Goal: Task Accomplishment & Management: Use online tool/utility

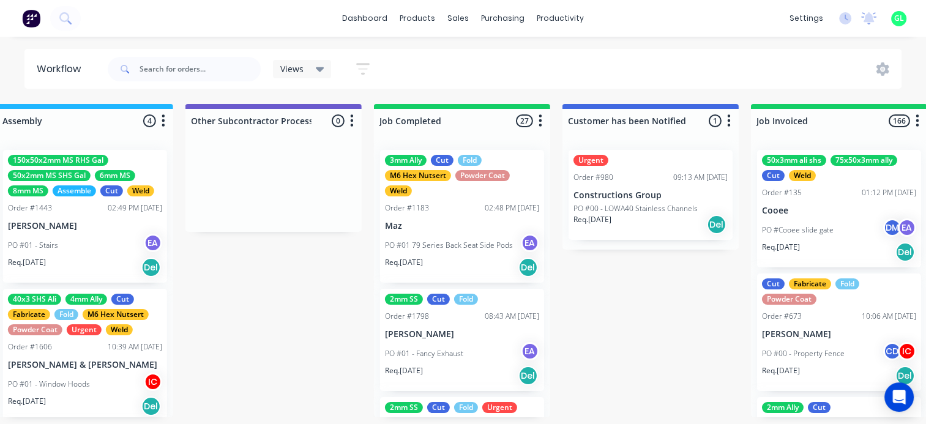
scroll to position [0, 3733]
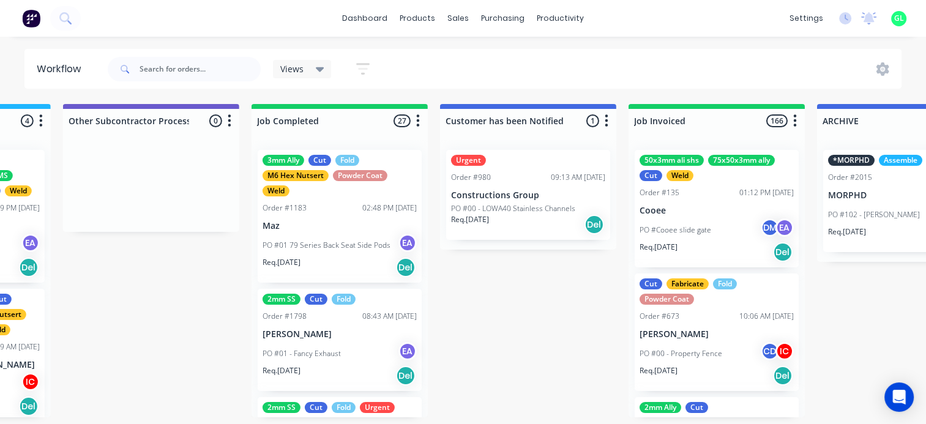
click at [417, 125] on icon "button" at bounding box center [418, 120] width 3 height 12
click at [341, 206] on button "Sort By" at bounding box center [364, 208] width 122 height 20
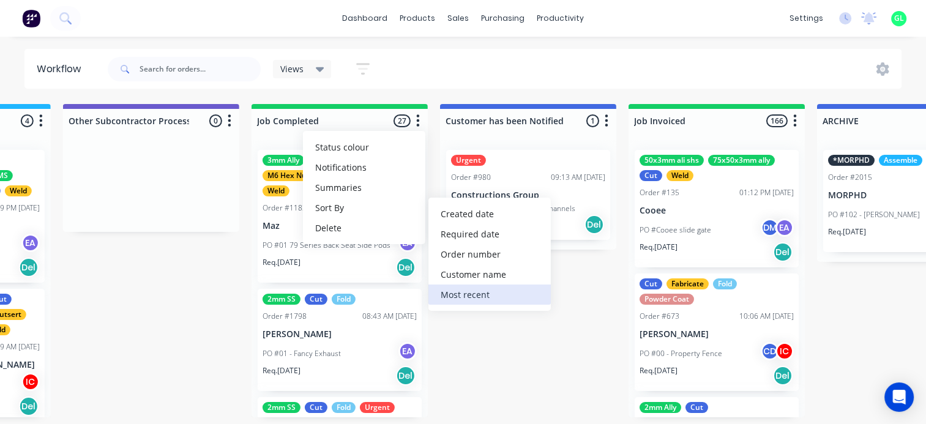
click at [474, 299] on recent "Most recent" at bounding box center [489, 295] width 122 height 20
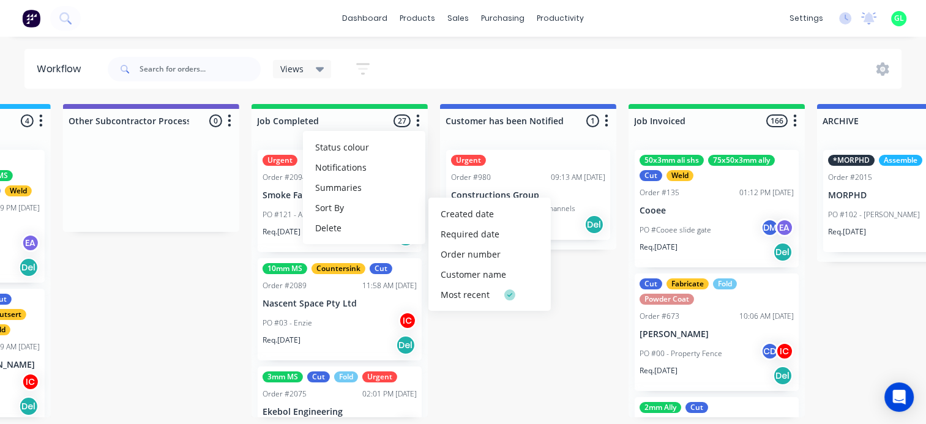
click at [300, 330] on div "PO #03 - Enzie IC" at bounding box center [340, 323] width 154 height 23
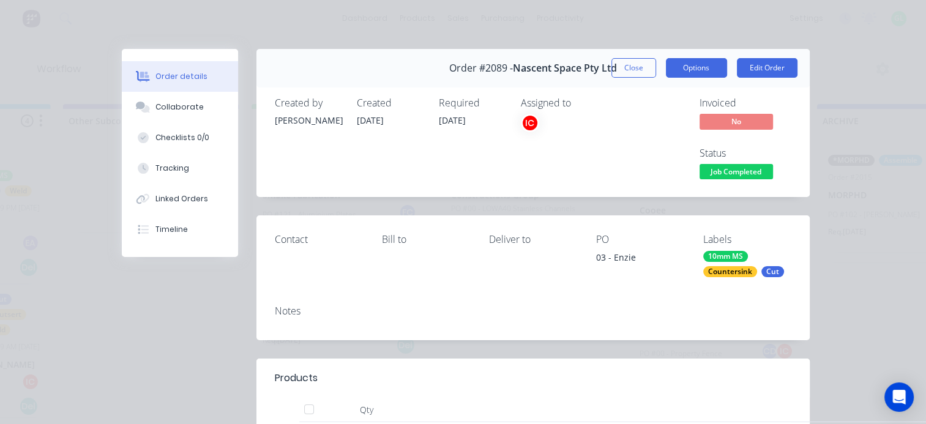
click at [688, 60] on button "Options" at bounding box center [696, 68] width 61 height 20
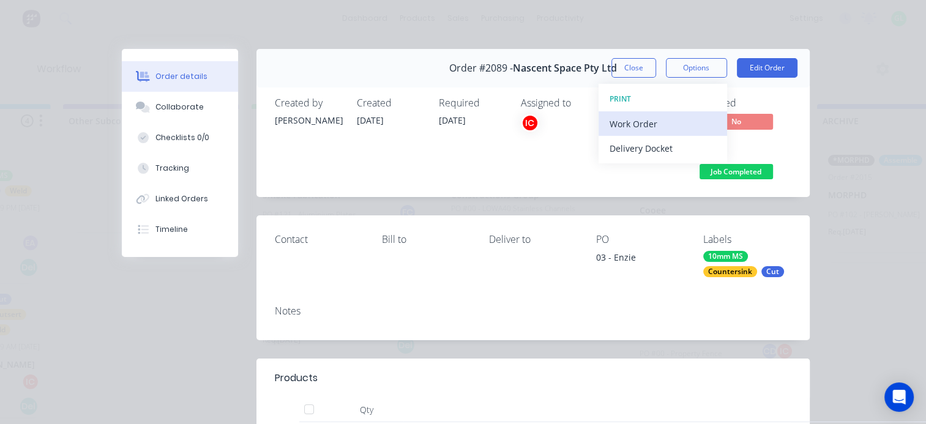
click at [639, 125] on div "Work Order" at bounding box center [663, 124] width 106 height 18
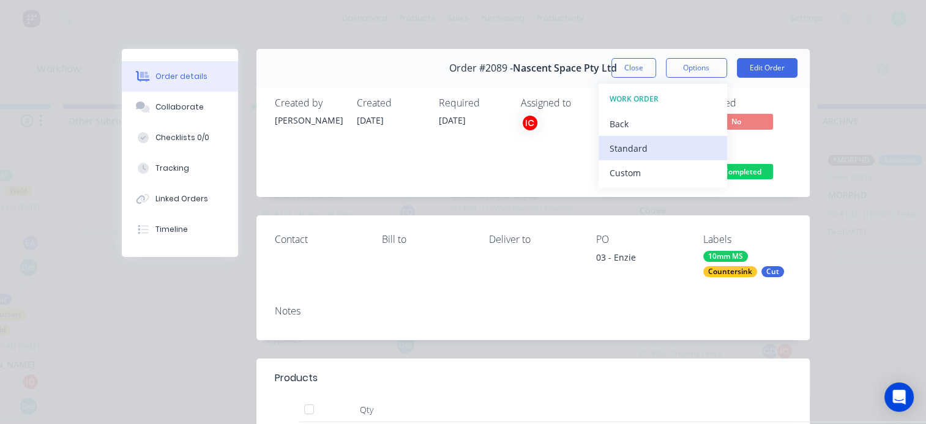
click at [636, 154] on div "Standard" at bounding box center [663, 149] width 106 height 18
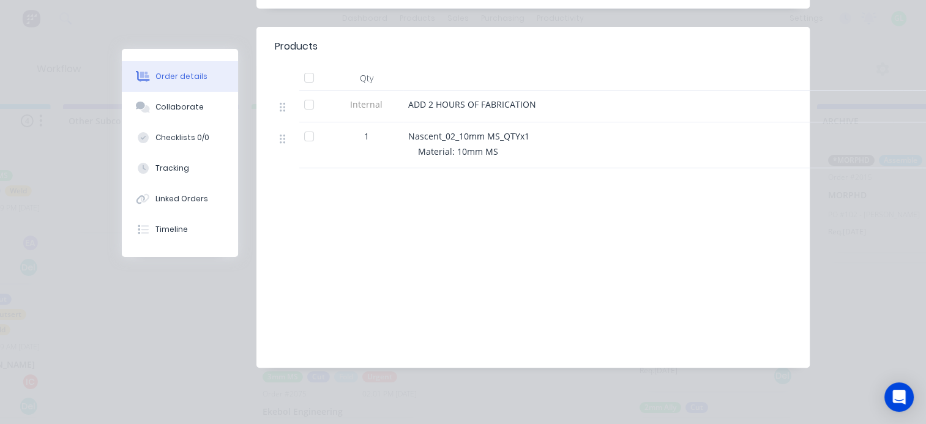
scroll to position [0, 0]
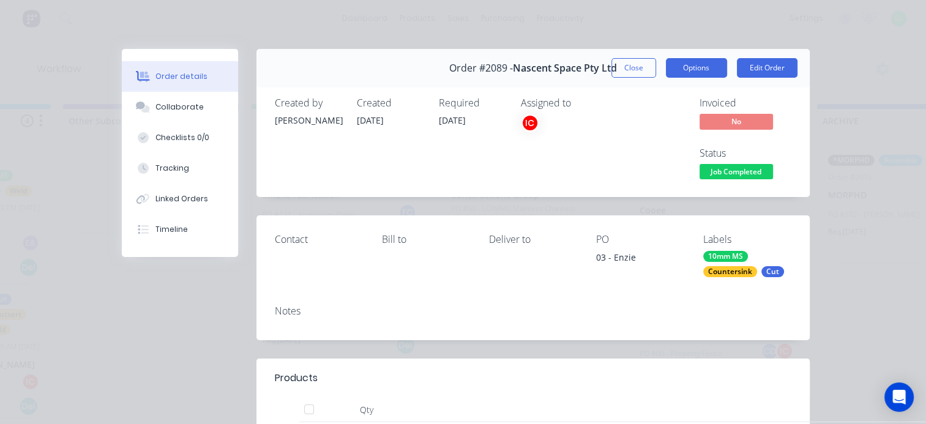
click at [696, 74] on button "Options" at bounding box center [696, 68] width 61 height 20
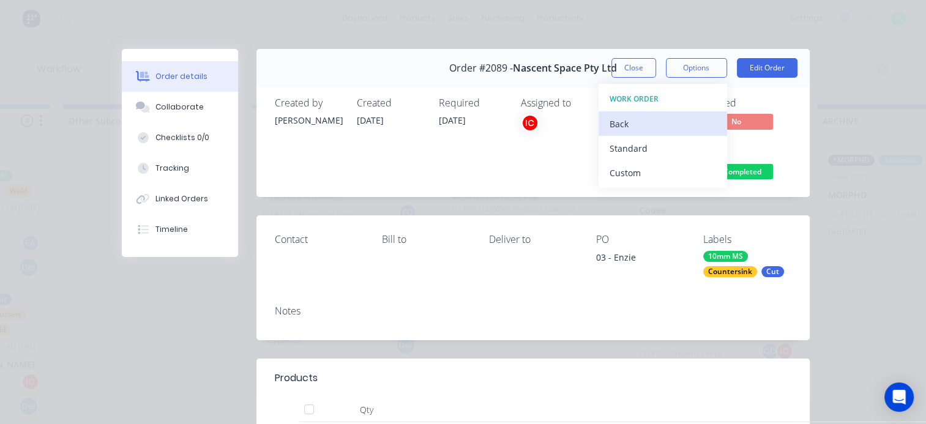
click at [629, 121] on div "Back" at bounding box center [663, 124] width 106 height 18
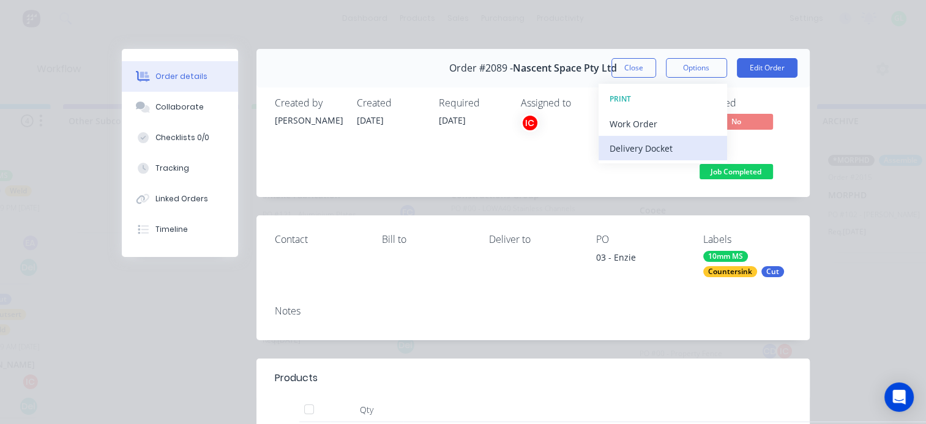
click at [639, 147] on div "Delivery Docket" at bounding box center [663, 149] width 106 height 18
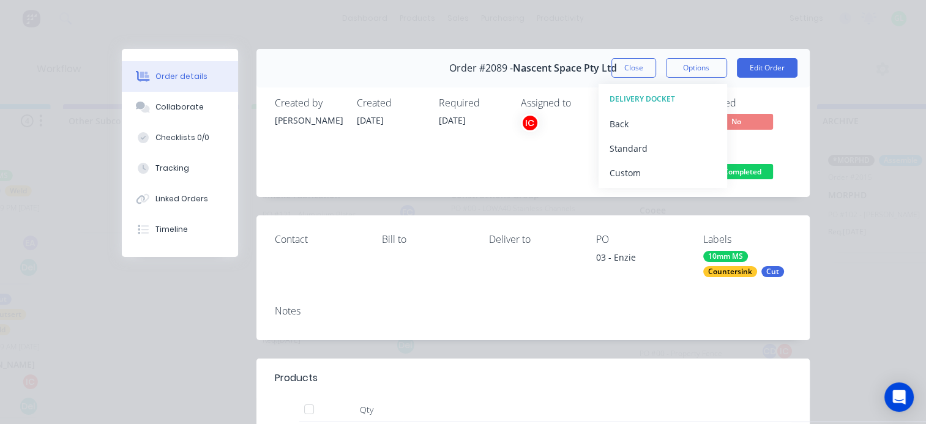
click at [639, 147] on div "Standard" at bounding box center [663, 149] width 106 height 18
click at [627, 70] on button "Close" at bounding box center [633, 68] width 45 height 20
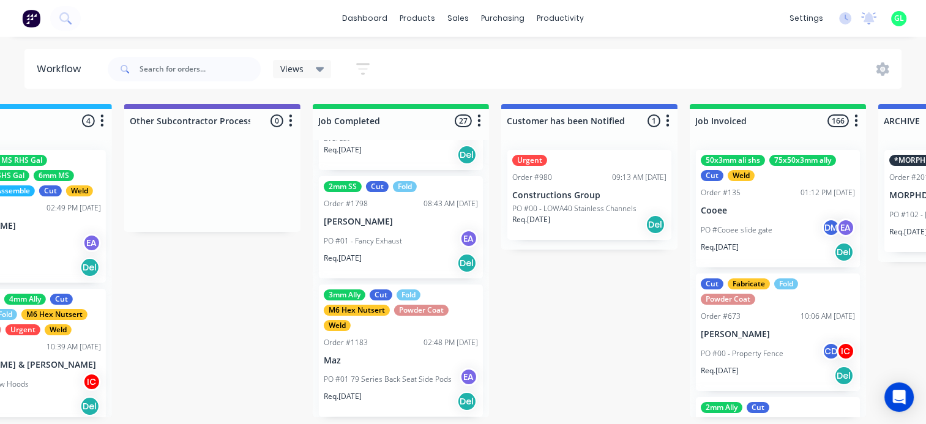
click at [856, 118] on icon "button" at bounding box center [856, 120] width 3 height 12
drag, startPoint x: 788, startPoint y: 221, endPoint x: 776, endPoint y: 203, distance: 21.7
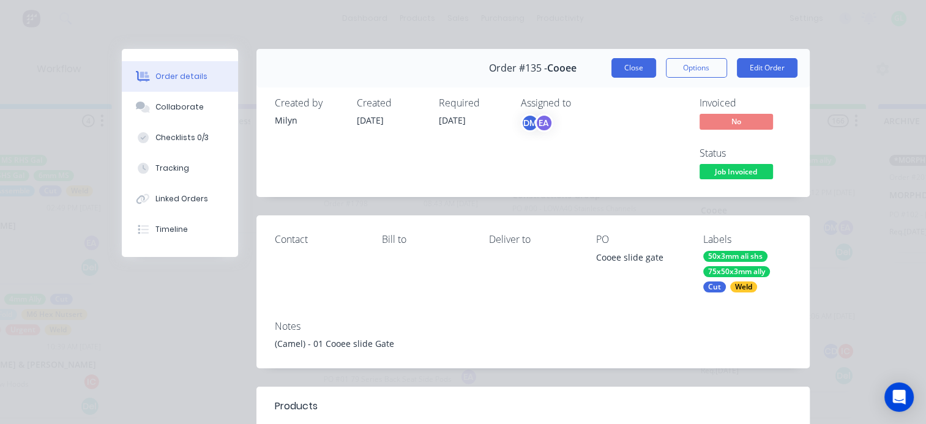
click at [624, 67] on button "Close" at bounding box center [633, 68] width 45 height 20
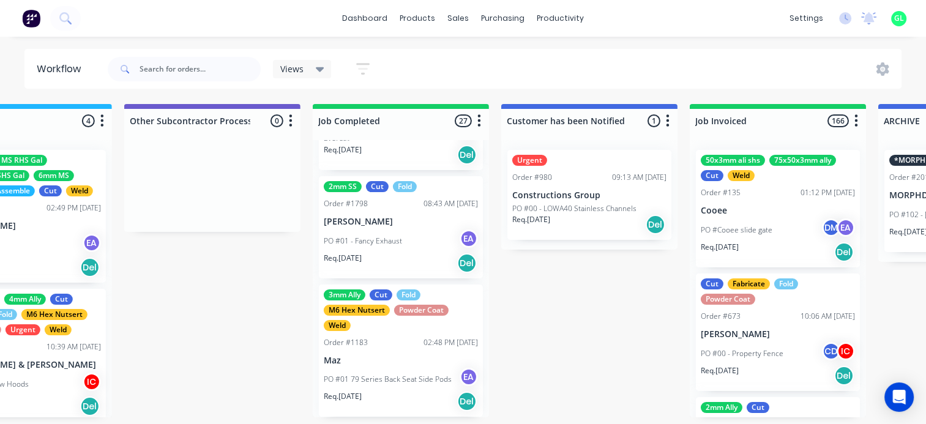
click at [854, 116] on icon "button" at bounding box center [856, 120] width 4 height 15
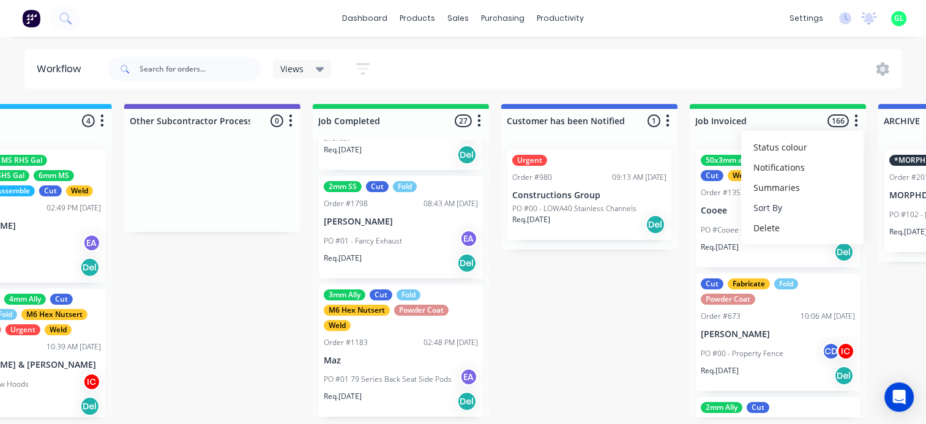
click at [769, 202] on button "Sort By" at bounding box center [802, 208] width 122 height 20
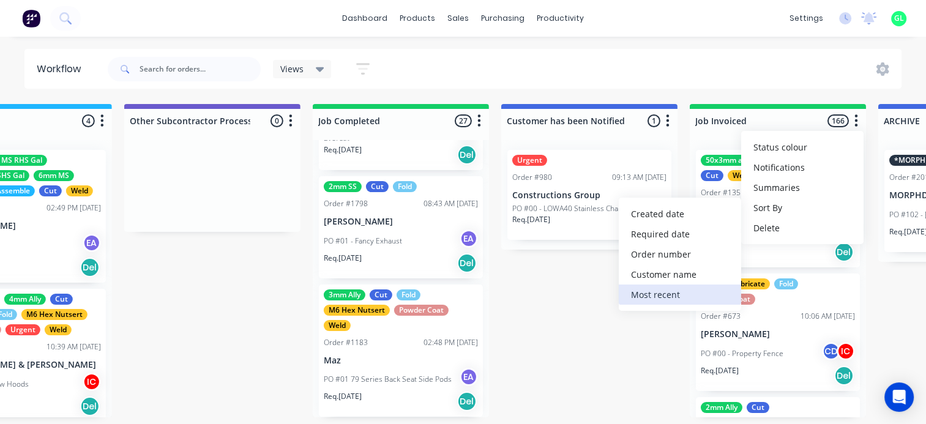
click at [674, 296] on recent "Most recent" at bounding box center [680, 295] width 122 height 20
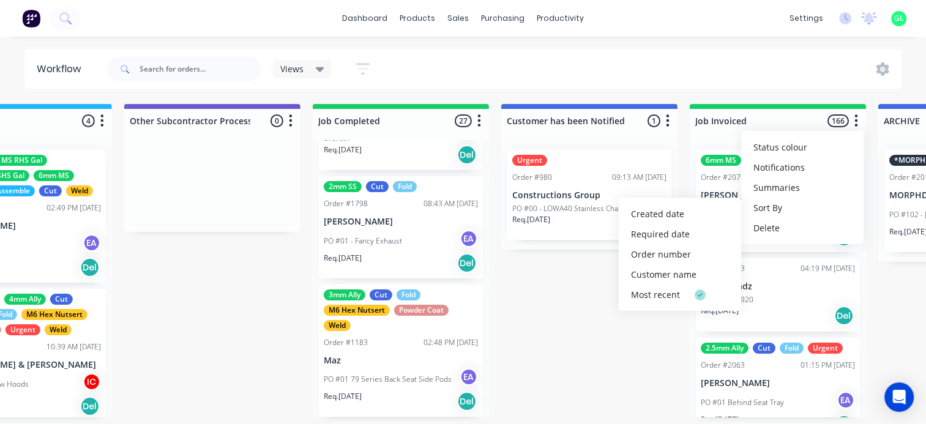
click at [859, 114] on button "button" at bounding box center [856, 121] width 15 height 15
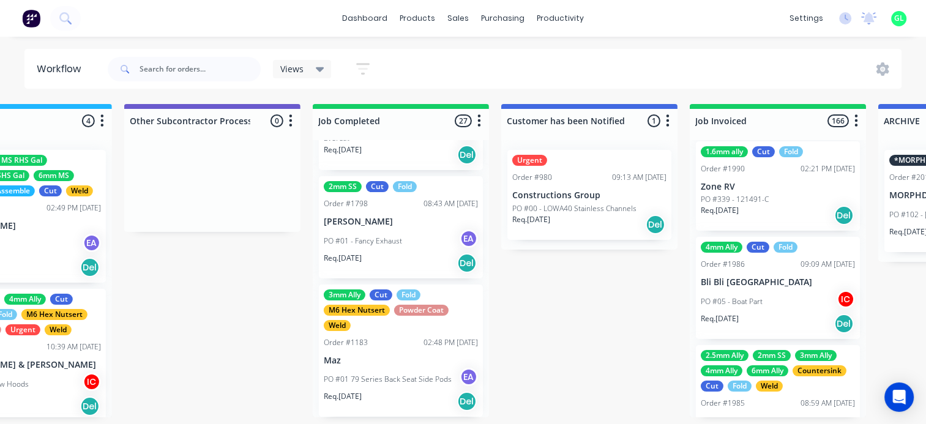
scroll to position [3856, 0]
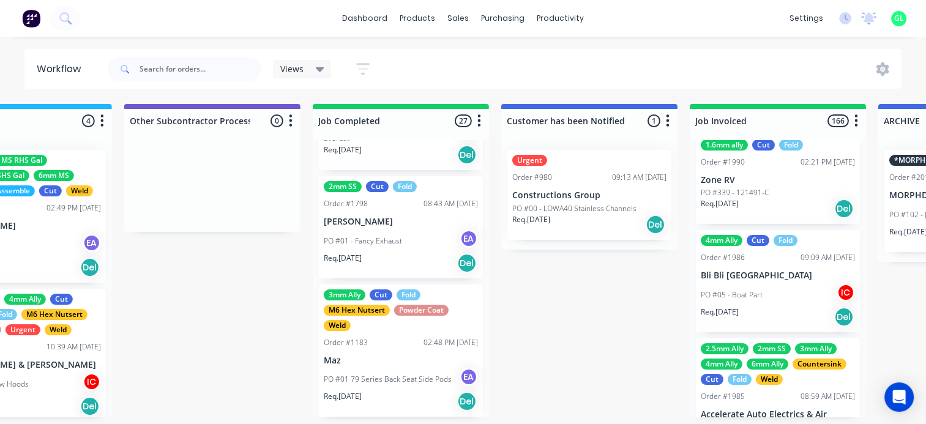
click at [769, 215] on div "Req. [DATE] Del" at bounding box center [778, 208] width 154 height 21
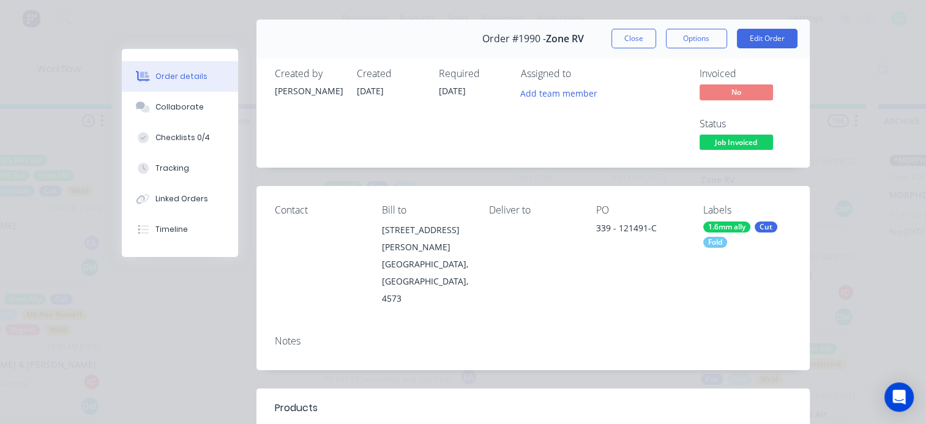
scroll to position [0, 0]
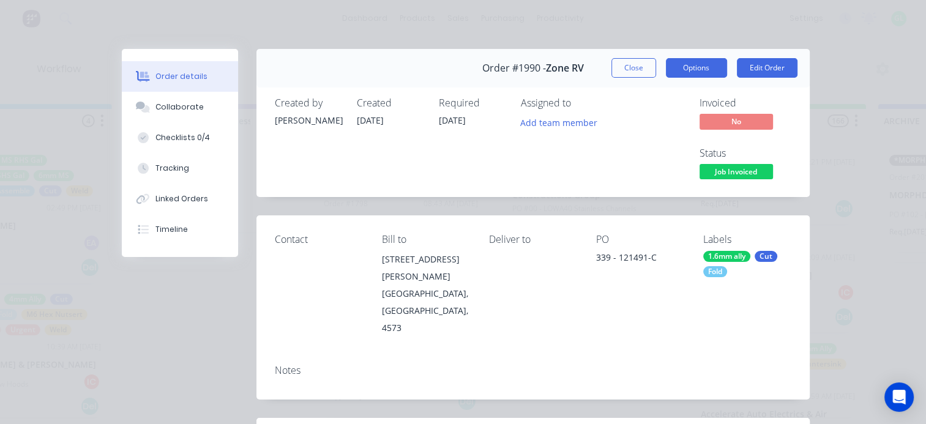
click at [673, 65] on button "Options" at bounding box center [696, 68] width 61 height 20
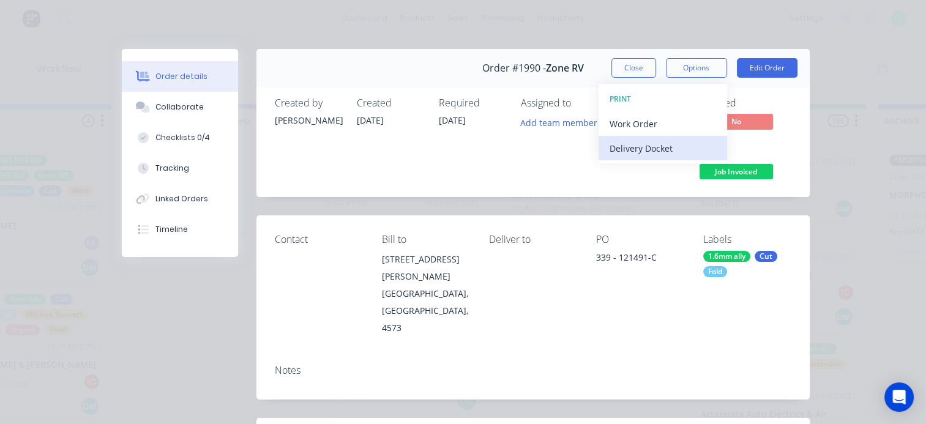
click at [643, 151] on div "Delivery Docket" at bounding box center [663, 149] width 106 height 18
click at [635, 148] on div "Standard" at bounding box center [663, 149] width 106 height 18
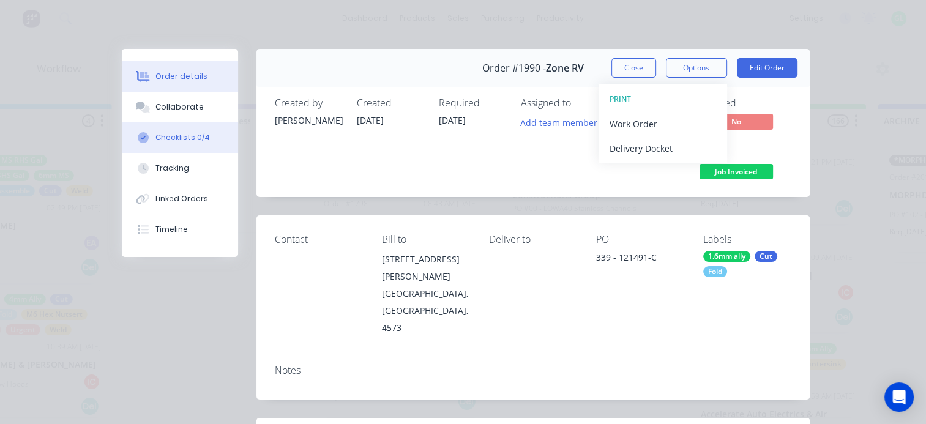
click at [180, 137] on div "Checklists 0/4" at bounding box center [182, 137] width 54 height 11
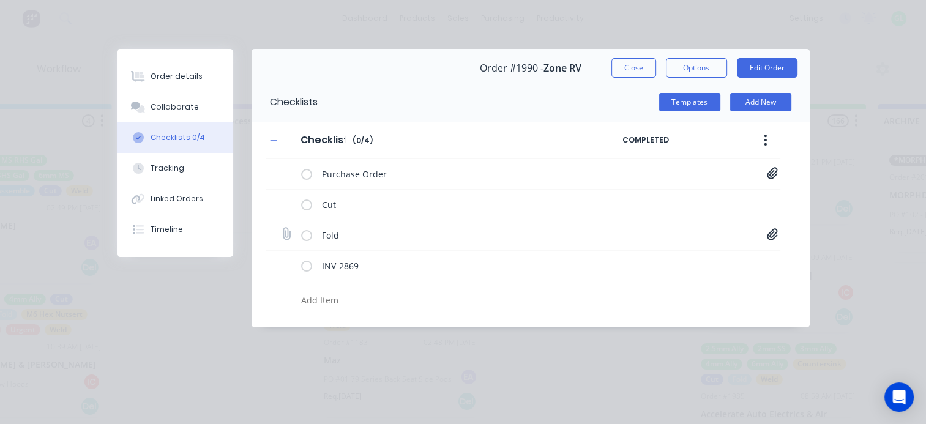
click at [773, 236] on icon at bounding box center [772, 234] width 10 height 12
click at [680, 262] on link "SC-WST-P009-AL1.6-DUEL-R6.PDF" at bounding box center [674, 261] width 143 height 13
click at [623, 68] on button "Close" at bounding box center [633, 68] width 45 height 20
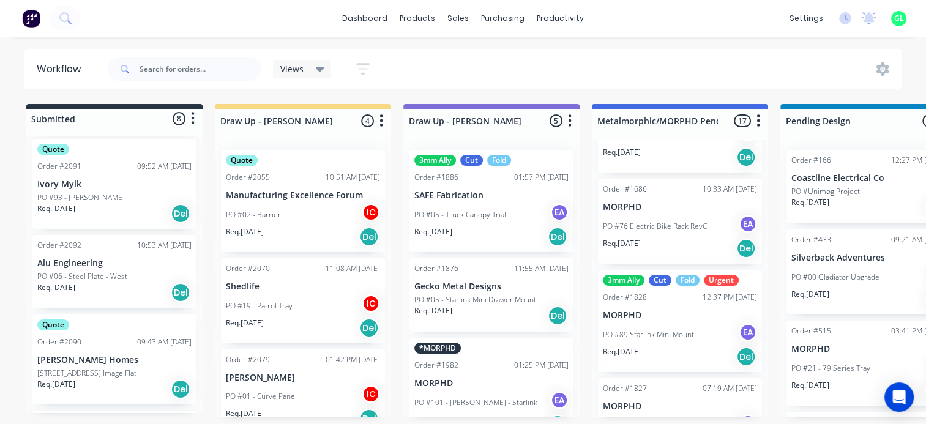
scroll to position [335, 0]
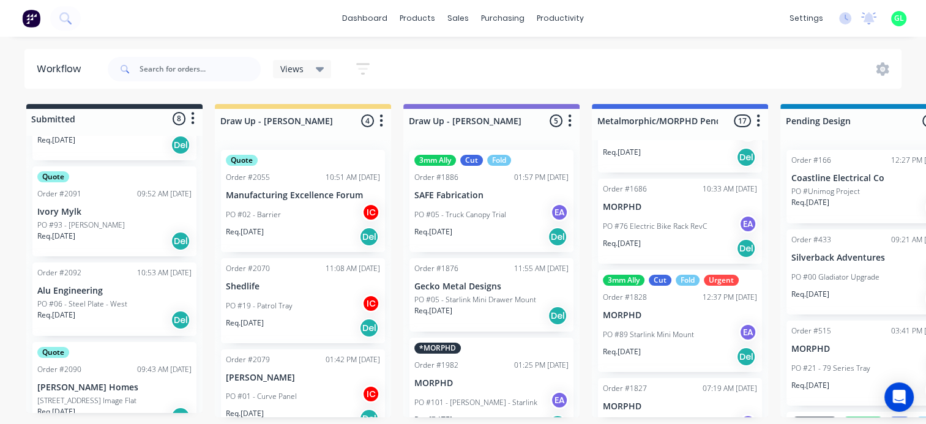
click at [113, 310] on div "Req. [DATE] Del" at bounding box center [114, 320] width 154 height 21
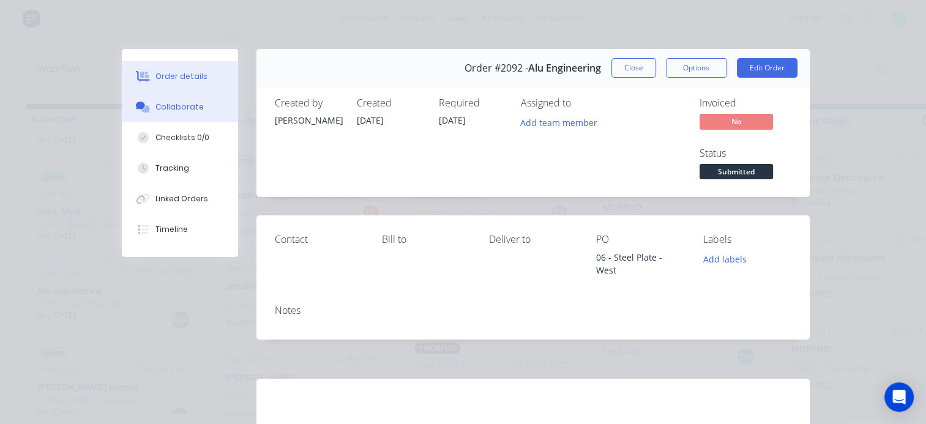
click at [171, 106] on div "Collaborate" at bounding box center [179, 107] width 48 height 11
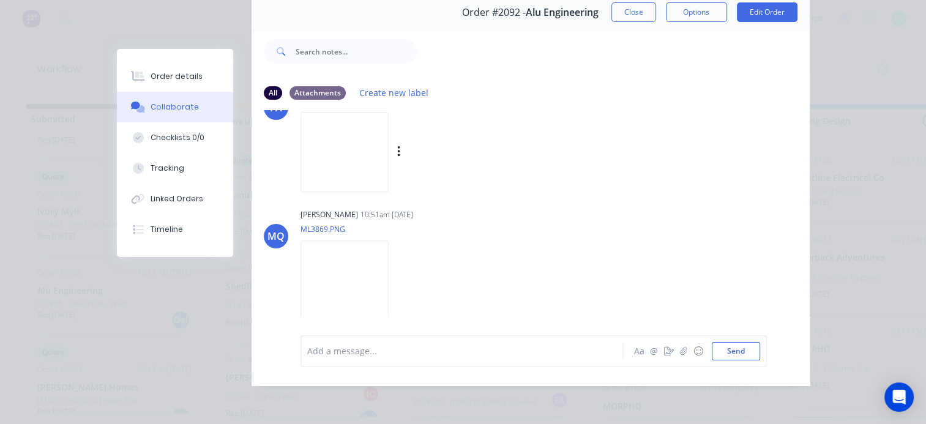
scroll to position [64, 0]
click at [389, 264] on img at bounding box center [345, 281] width 88 height 80
click at [639, 4] on button "Close" at bounding box center [633, 12] width 45 height 20
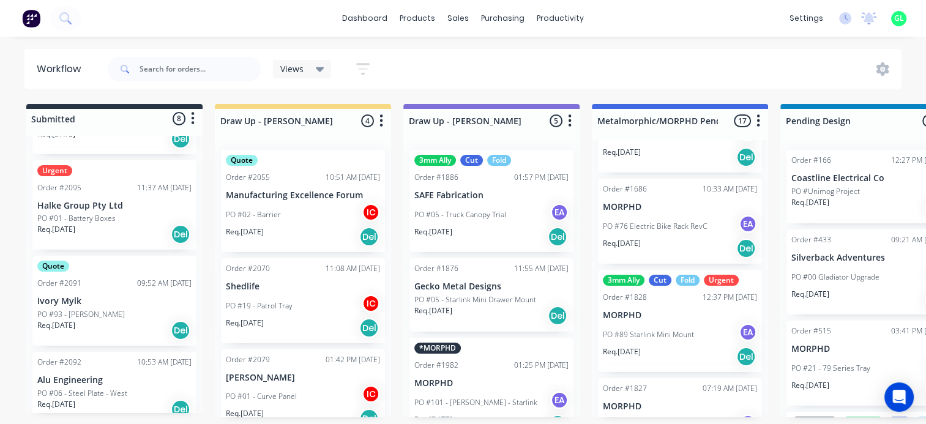
scroll to position [245, 0]
click at [103, 310] on p "PO #93 - [PERSON_NAME]" at bounding box center [81, 315] width 88 height 11
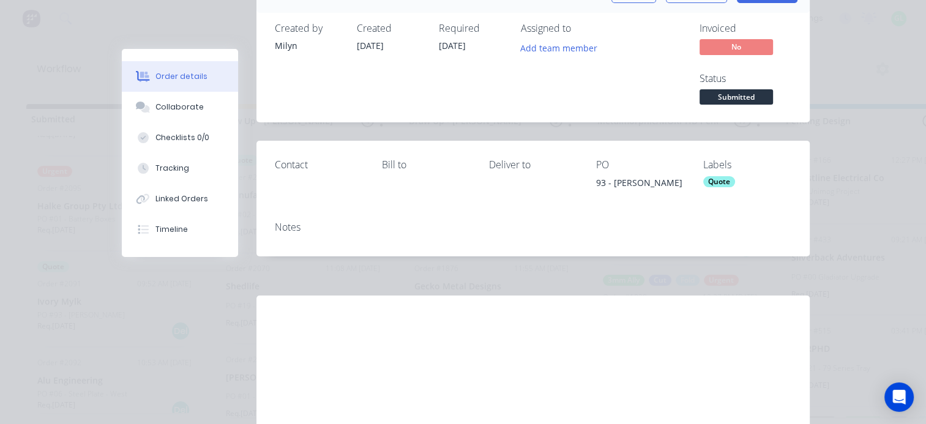
scroll to position [0, 0]
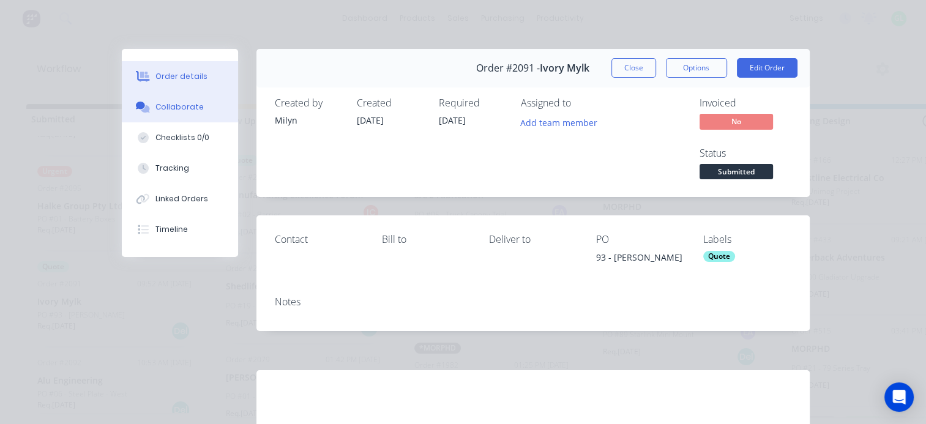
click at [176, 115] on button "Collaborate" at bounding box center [180, 107] width 116 height 31
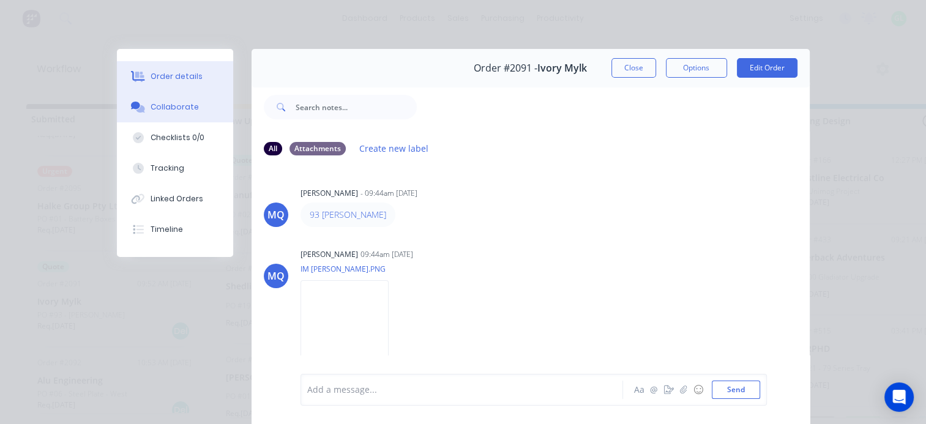
click at [176, 78] on div "Order details" at bounding box center [177, 76] width 52 height 11
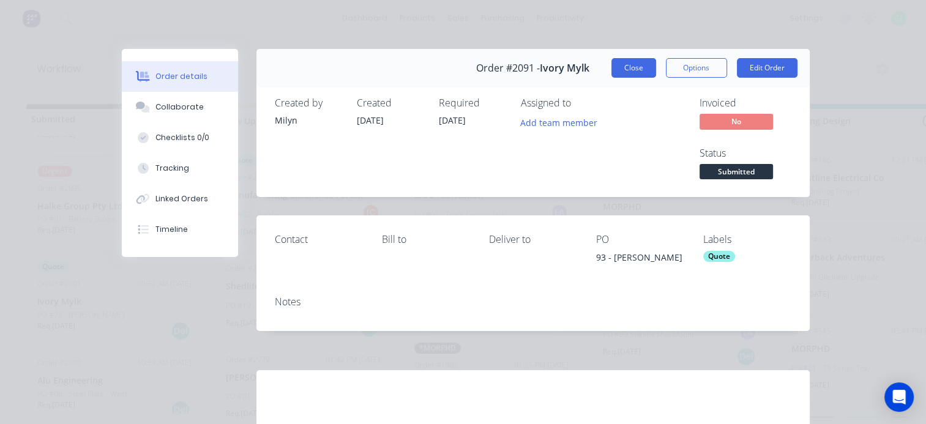
click at [617, 69] on button "Close" at bounding box center [633, 68] width 45 height 20
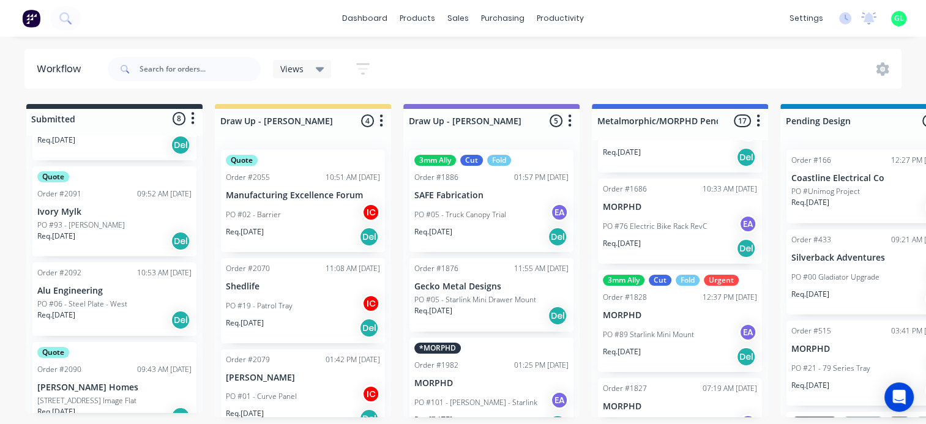
scroll to position [274, 0]
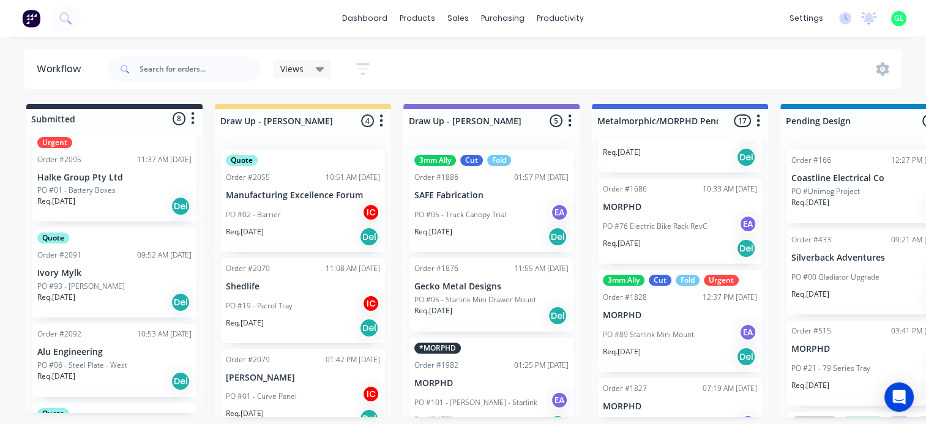
click at [114, 185] on div "PO #01 - Battery Boxes" at bounding box center [114, 190] width 154 height 11
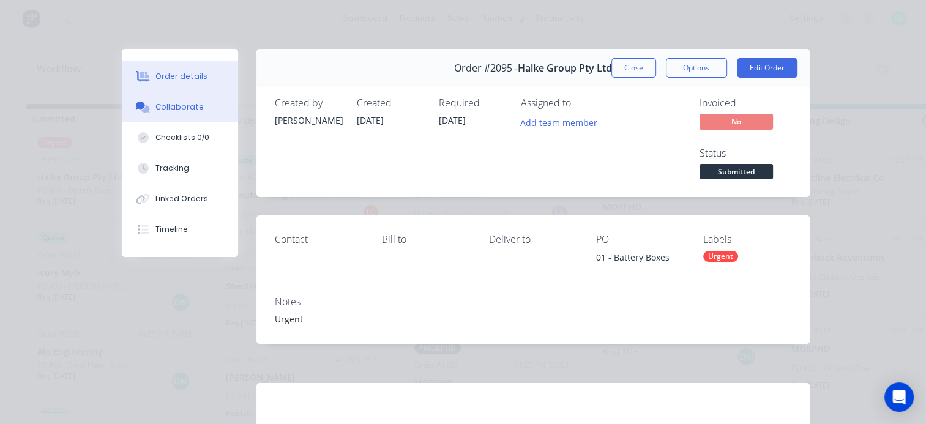
click at [181, 110] on div "Collaborate" at bounding box center [179, 107] width 48 height 11
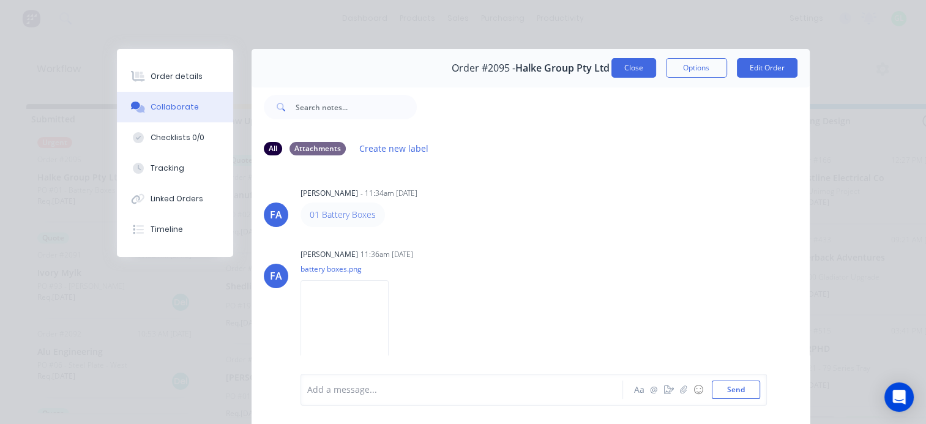
click at [620, 71] on button "Close" at bounding box center [633, 68] width 45 height 20
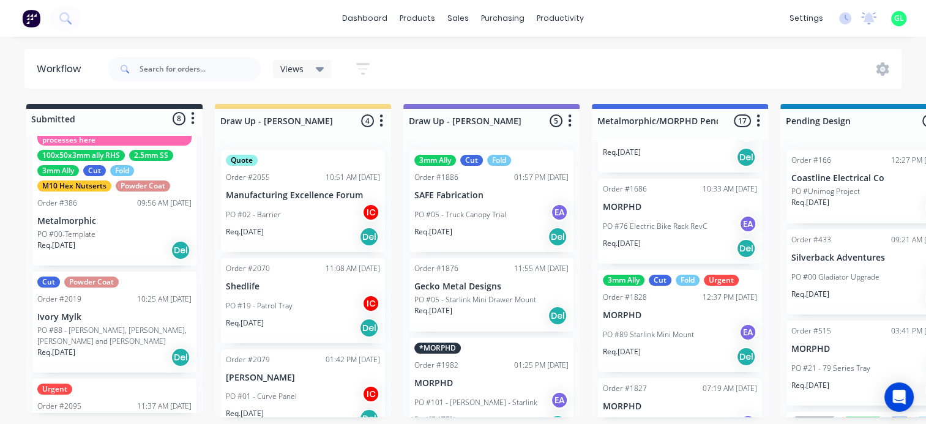
scroll to position [0, 0]
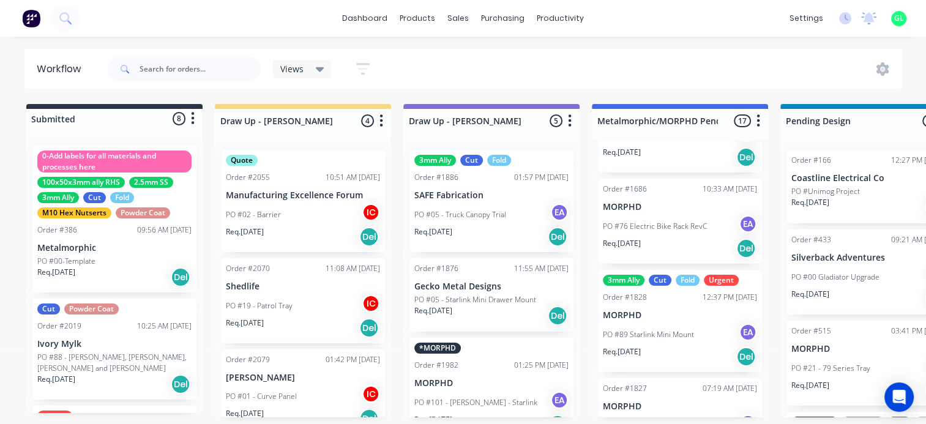
click at [110, 374] on div "Req. [DATE] Del" at bounding box center [114, 384] width 154 height 21
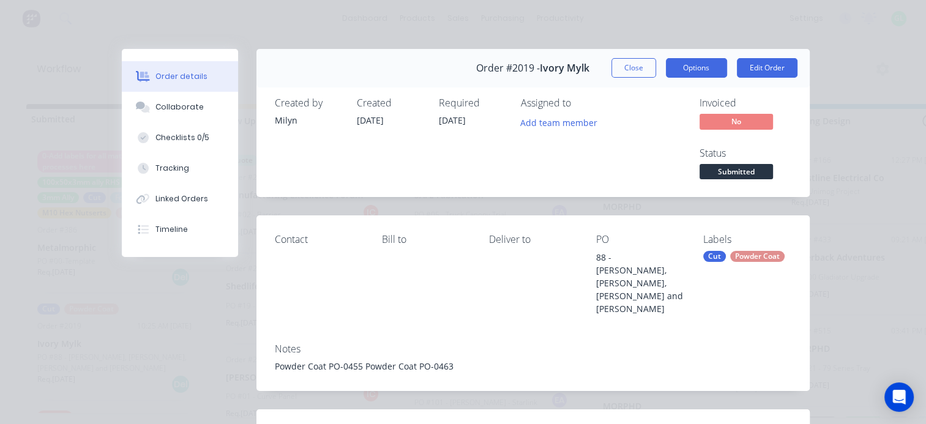
click at [692, 76] on button "Options" at bounding box center [696, 68] width 61 height 20
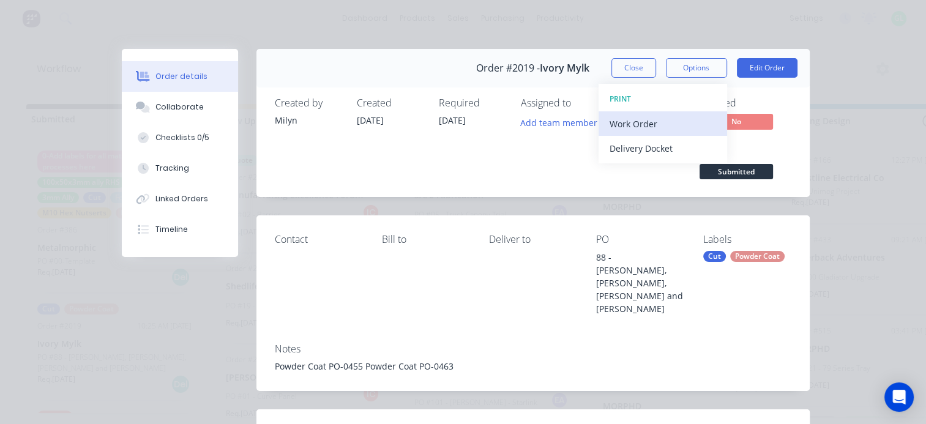
click at [644, 116] on div "Work Order" at bounding box center [663, 124] width 106 height 18
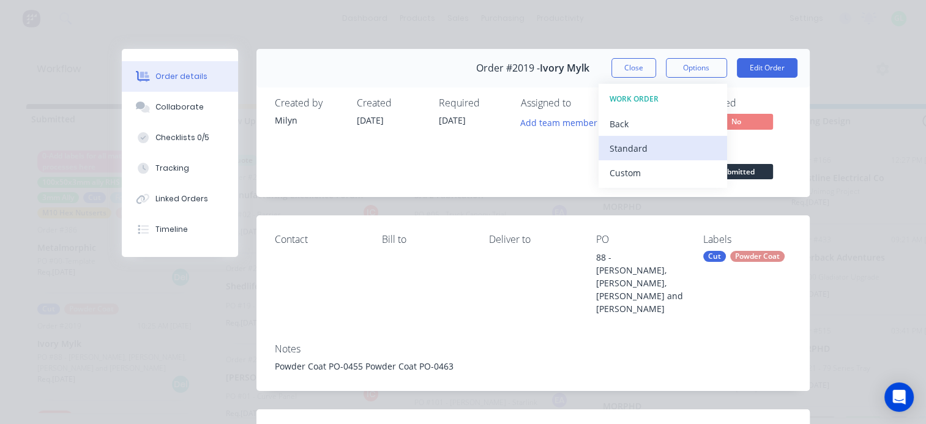
click at [635, 143] on div "Standard" at bounding box center [663, 149] width 106 height 18
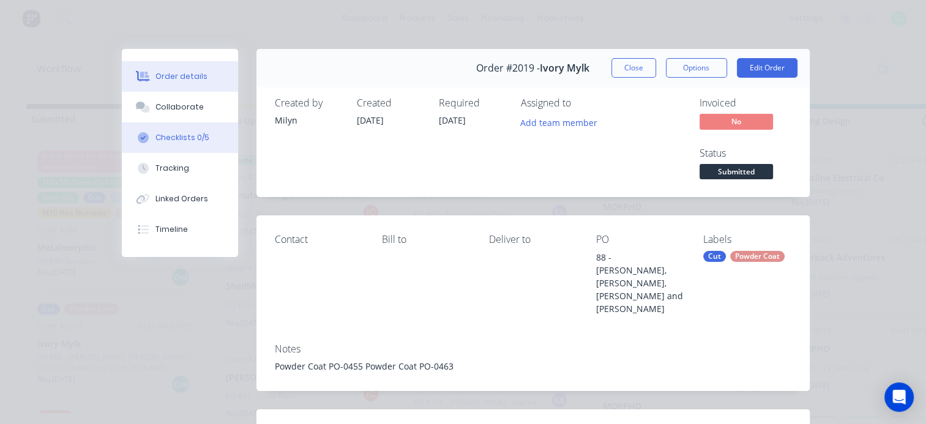
click at [185, 139] on div "Checklists 0/5" at bounding box center [182, 137] width 54 height 11
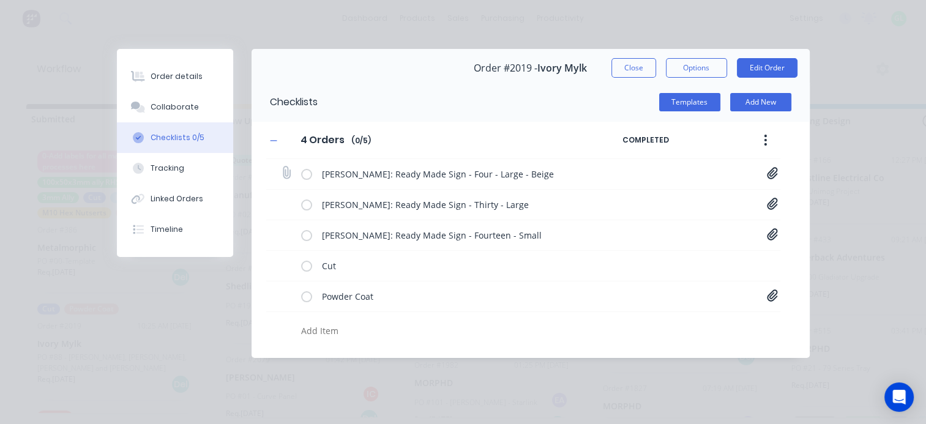
click at [772, 174] on icon at bounding box center [772, 173] width 10 height 12
click at [690, 203] on link "4-Four[A] - 1081 [PERSON_NAME].pdf" at bounding box center [674, 199] width 143 height 13
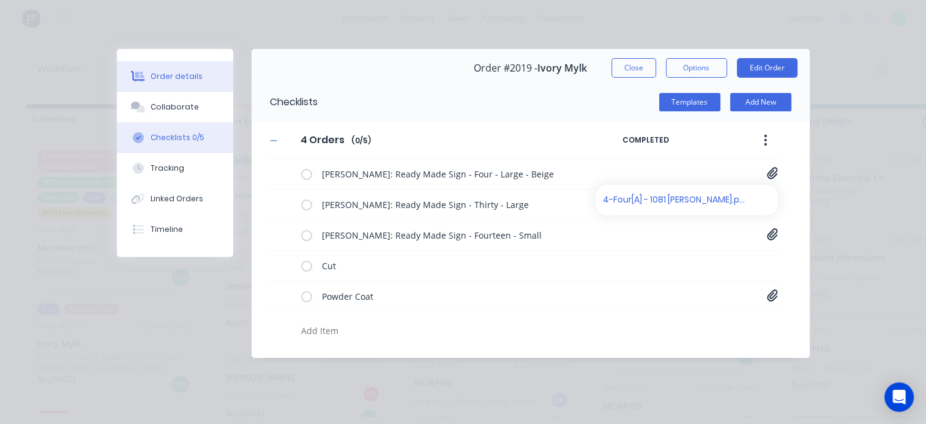
click at [177, 77] on div "Order details" at bounding box center [177, 76] width 52 height 11
type textarea "x"
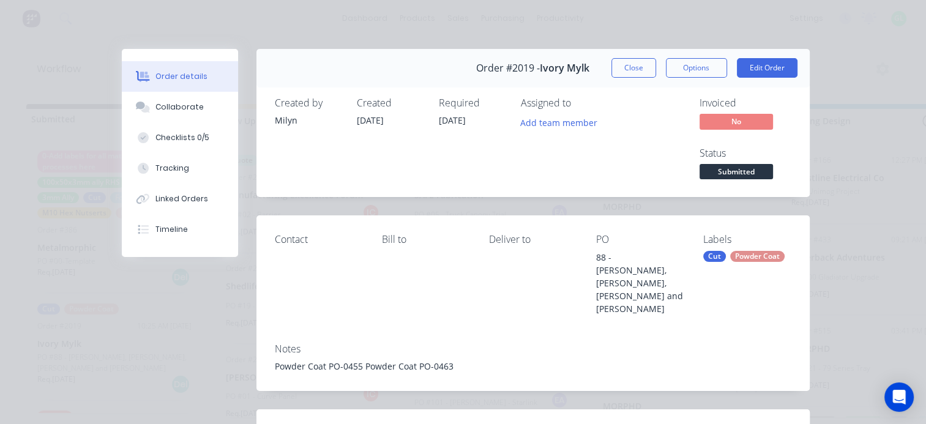
click at [747, 258] on div "Powder Coat" at bounding box center [757, 256] width 54 height 11
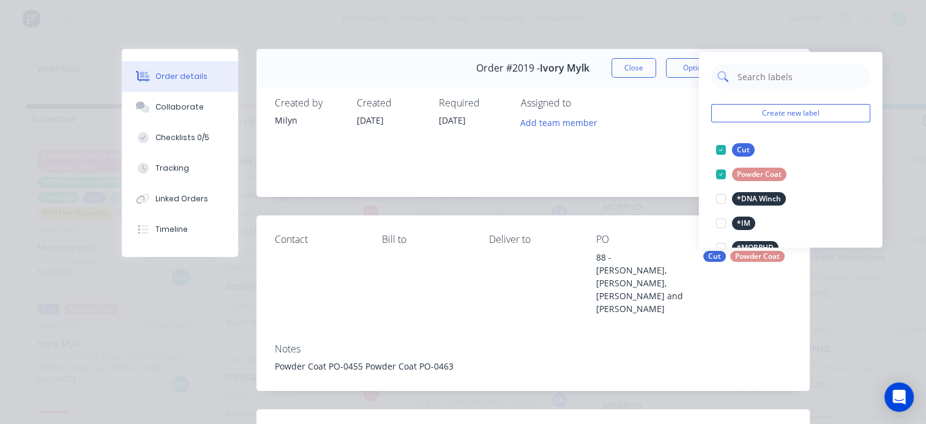
click at [739, 80] on input "text" at bounding box center [800, 76] width 128 height 24
click at [823, 345] on div "Order details Collaborate Checklists 0/5 Tracking Linked Orders Timeline Order …" at bounding box center [463, 212] width 926 height 424
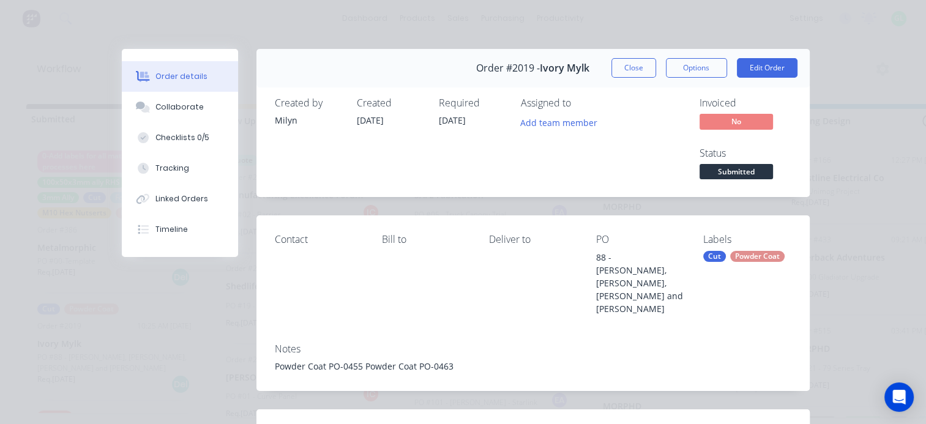
click at [746, 258] on div "Powder Coat" at bounding box center [757, 256] width 54 height 11
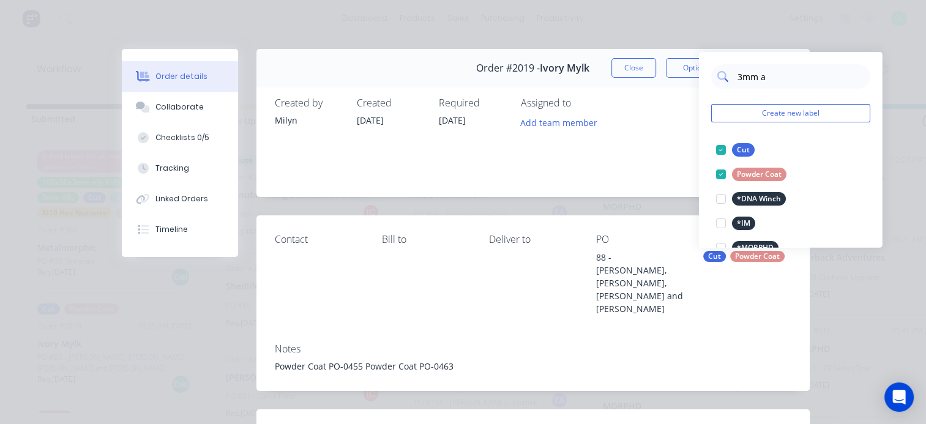
type input "3mm al"
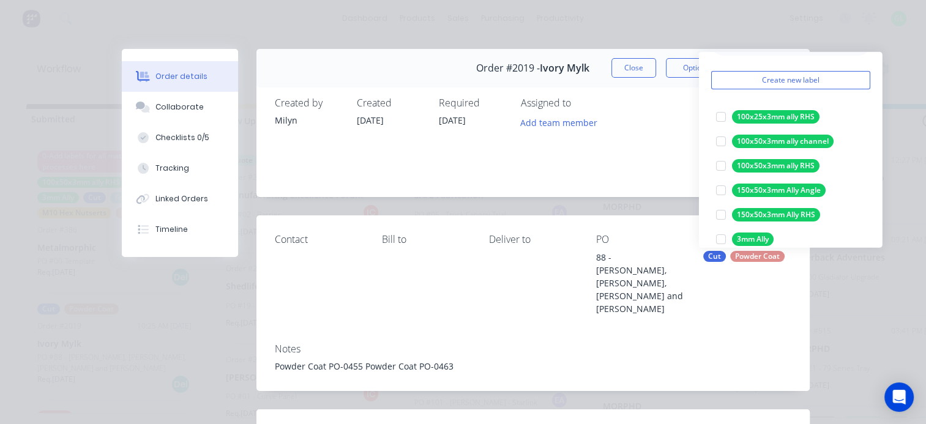
scroll to position [61, 0]
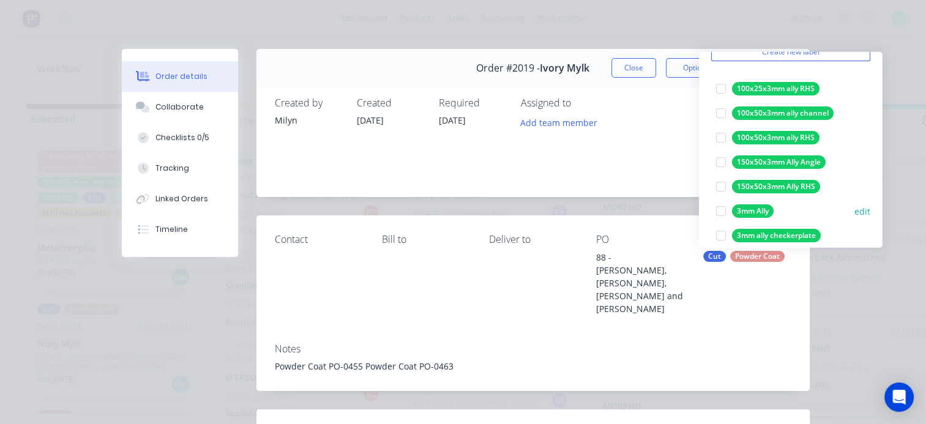
click at [721, 211] on div at bounding box center [721, 211] width 24 height 24
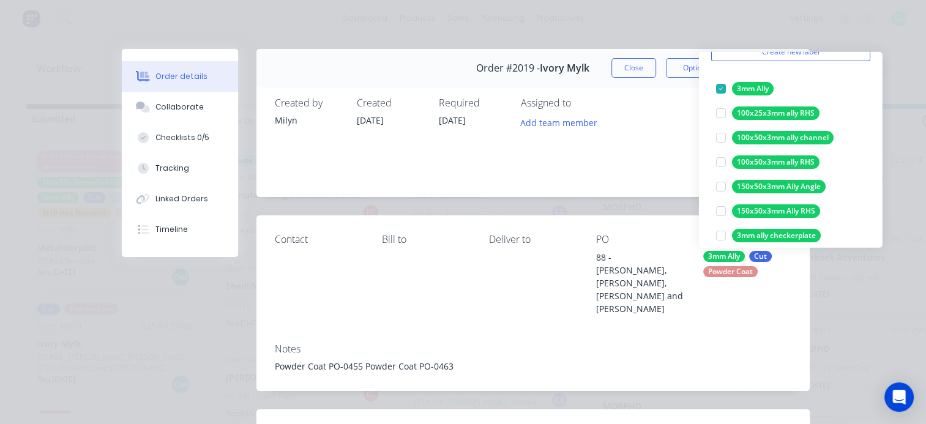
click at [622, 169] on div "Assigned to Add team member" at bounding box center [582, 139] width 122 height 85
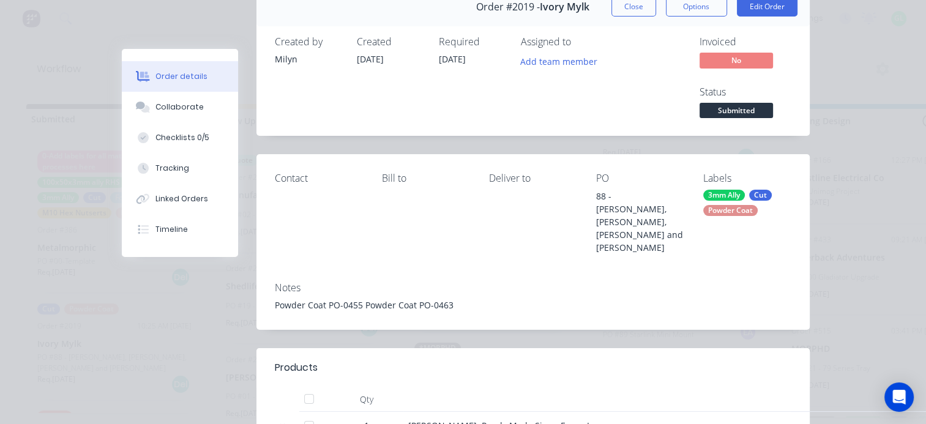
scroll to position [0, 0]
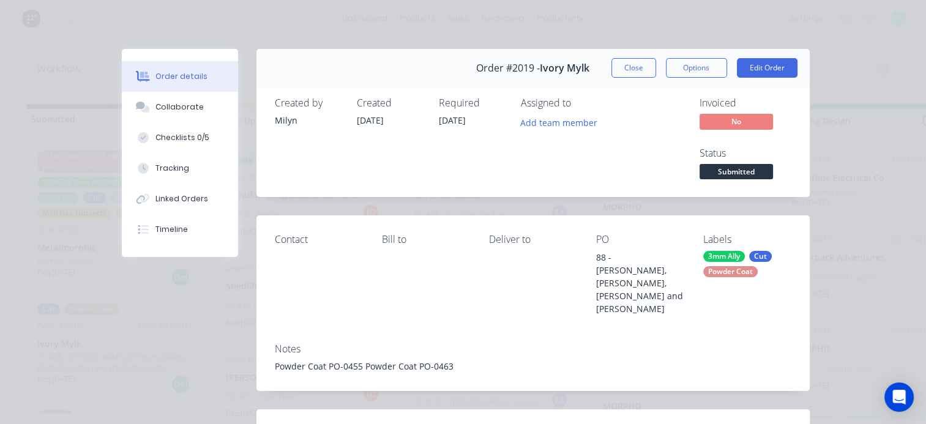
click at [726, 170] on span "Submitted" at bounding box center [736, 171] width 73 height 15
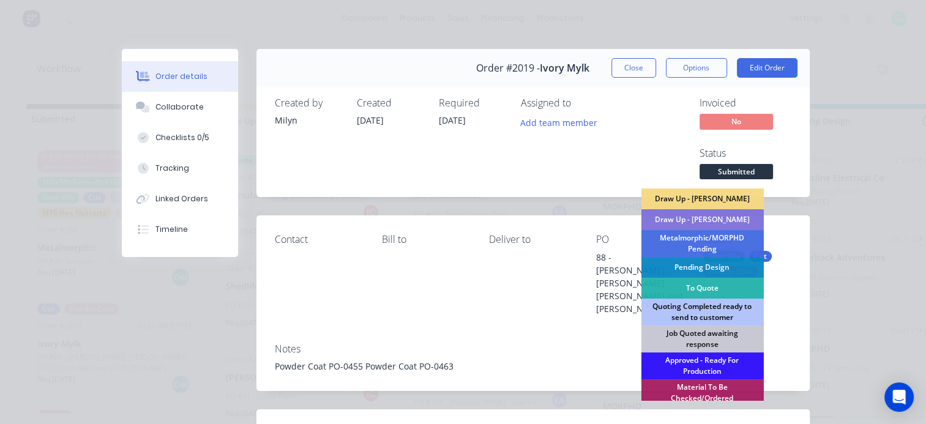
scroll to position [184, 0]
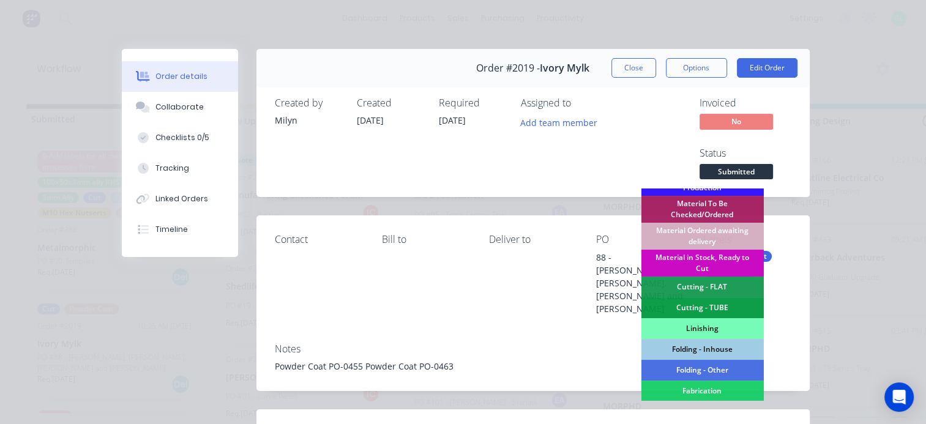
click at [683, 261] on div "Material in Stock, Ready to Cut" at bounding box center [702, 263] width 122 height 27
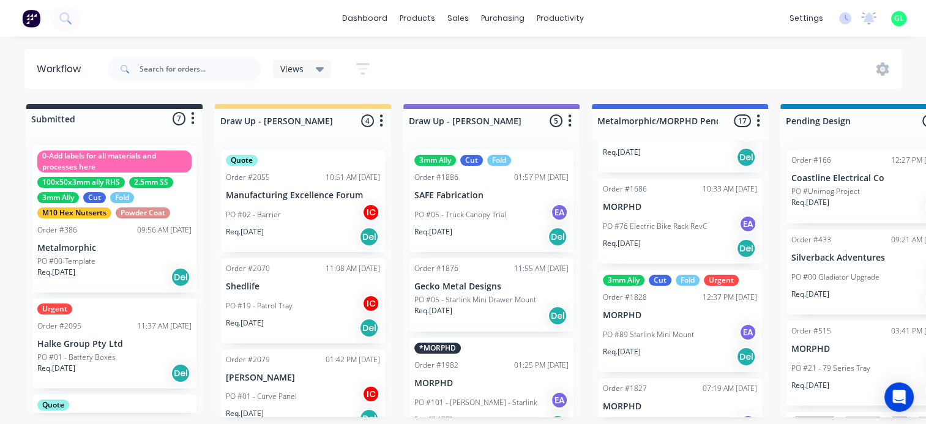
scroll to position [0, 3989]
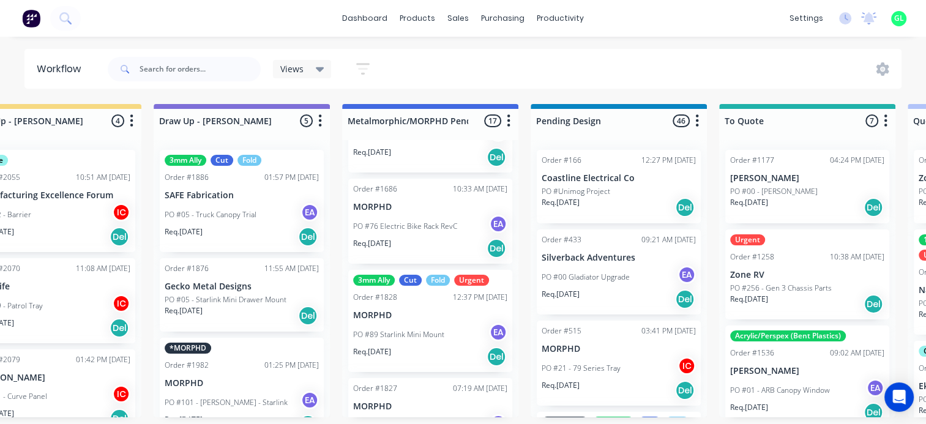
scroll to position [0, 0]
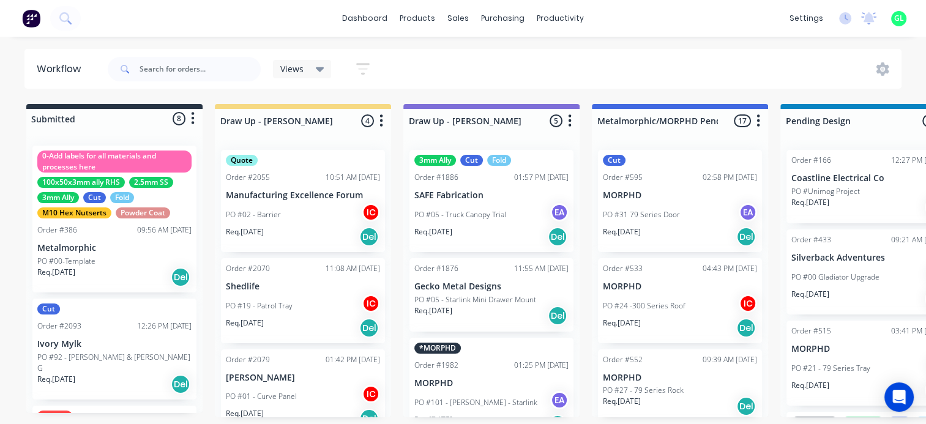
click at [125, 356] on div "PO #92 - Owen J & Keri G" at bounding box center [114, 363] width 154 height 22
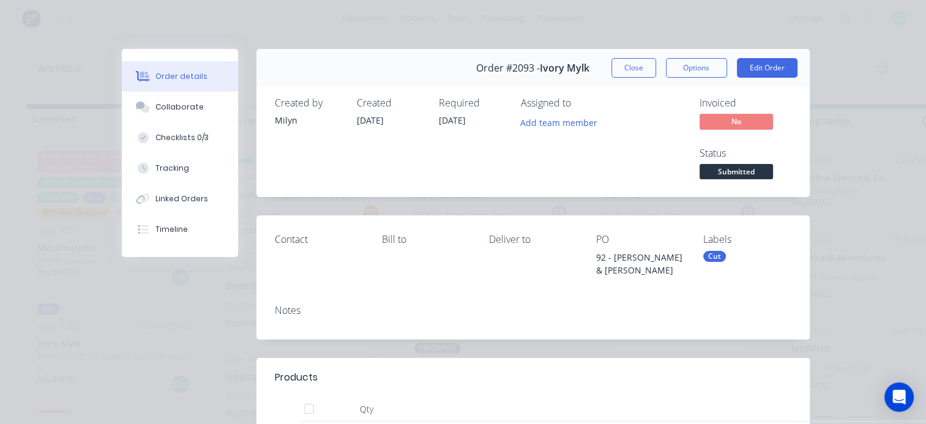
click at [711, 259] on div "Cut" at bounding box center [714, 256] width 23 height 11
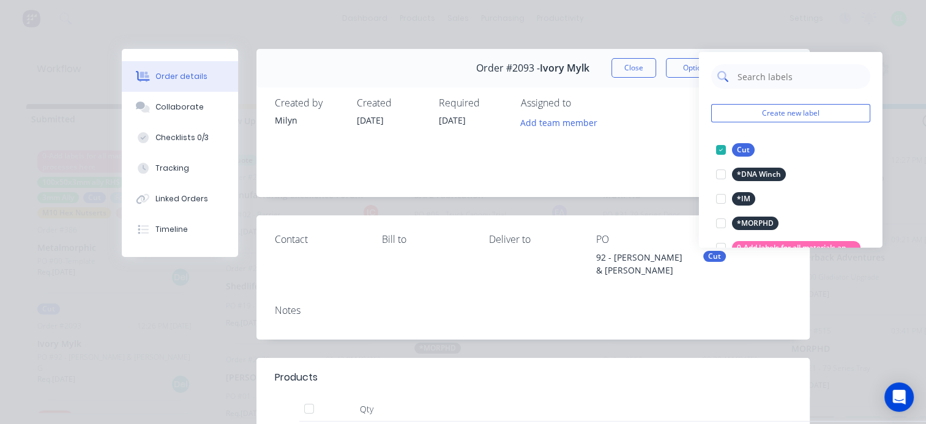
click at [756, 83] on input "text" at bounding box center [800, 76] width 128 height 24
type input "1.6mm"
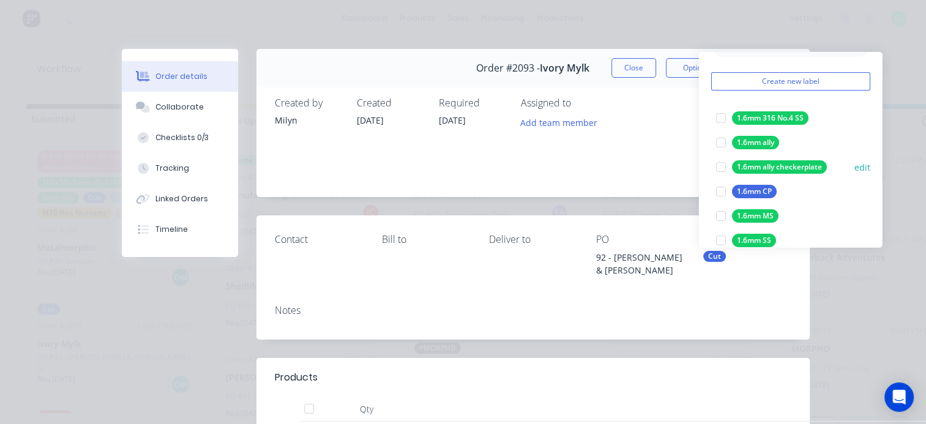
scroll to position [61, 0]
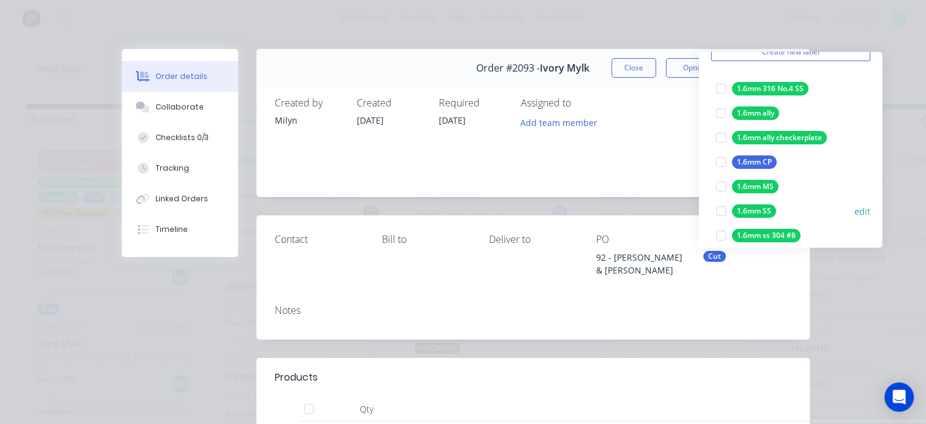
click at [717, 211] on div at bounding box center [721, 211] width 24 height 24
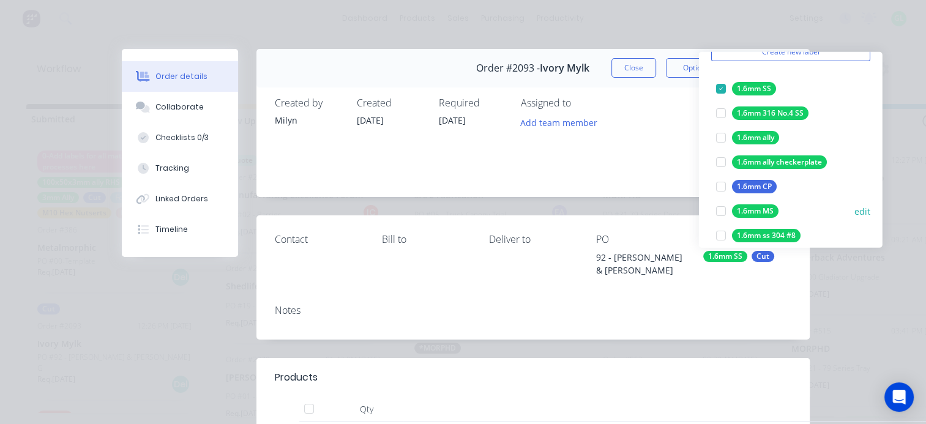
click at [722, 211] on div at bounding box center [721, 211] width 24 height 24
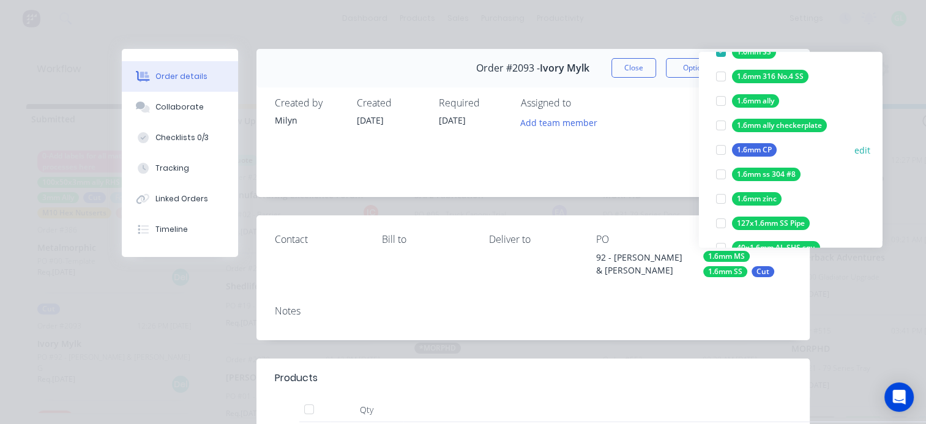
scroll to position [171, 0]
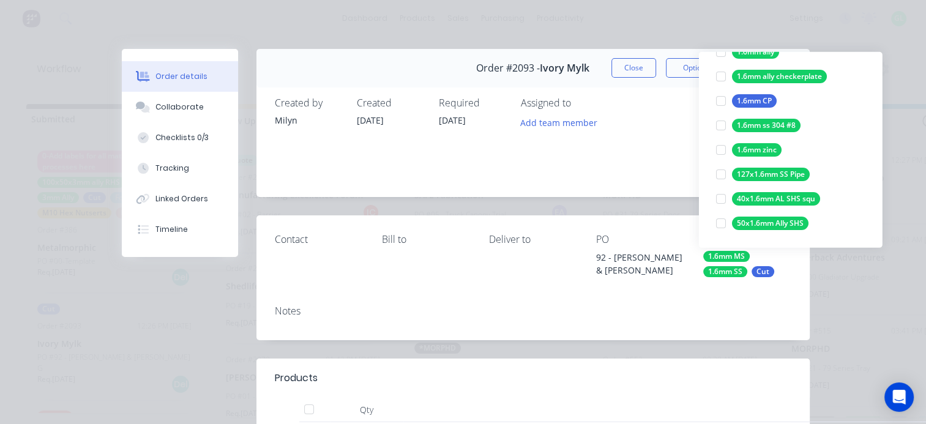
click at [614, 166] on div "Assigned to Add team member" at bounding box center [582, 139] width 122 height 85
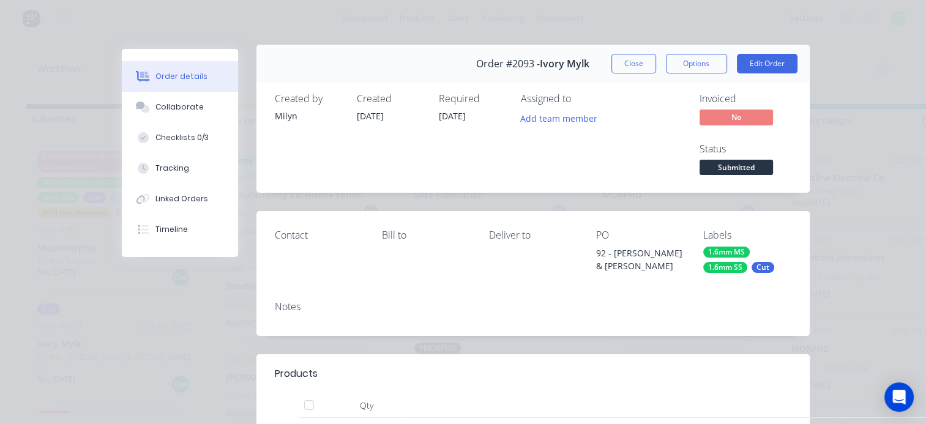
scroll to position [0, 0]
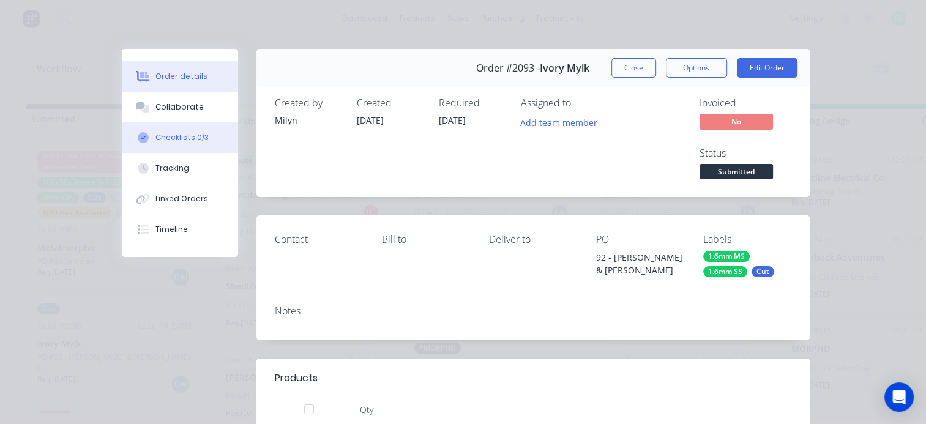
click at [186, 138] on div "Checklists 0/3" at bounding box center [181, 137] width 53 height 11
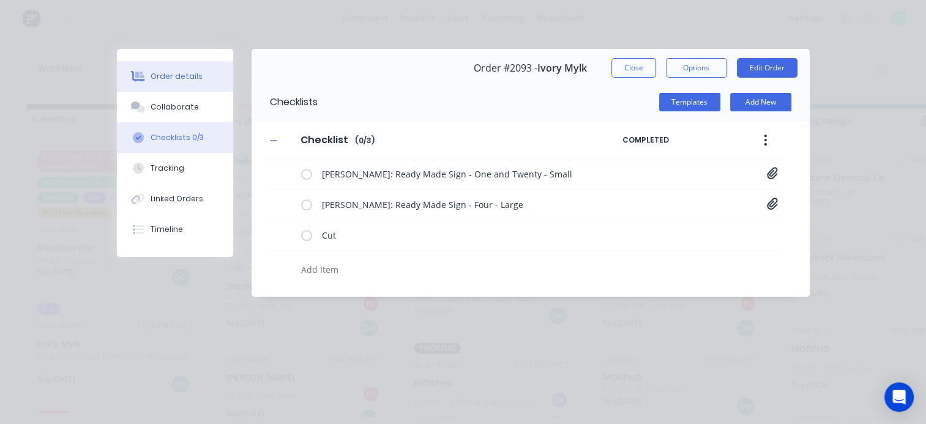
click at [191, 78] on div "Order details" at bounding box center [177, 76] width 52 height 11
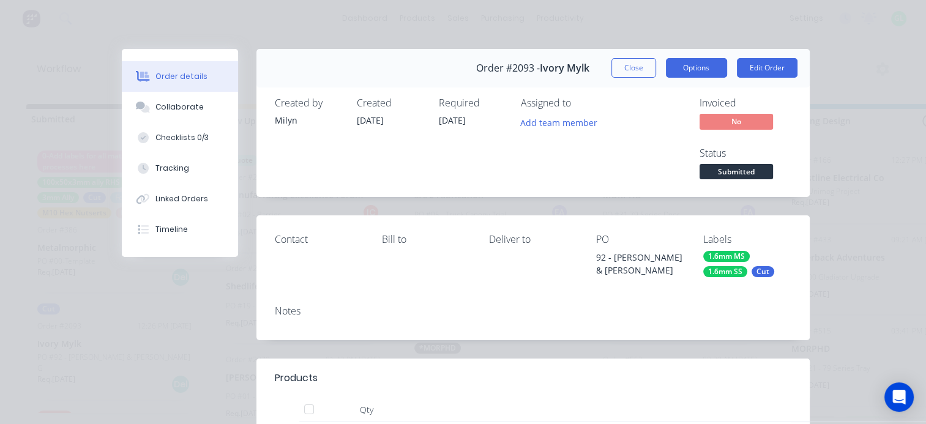
click at [700, 61] on button "Options" at bounding box center [696, 68] width 61 height 20
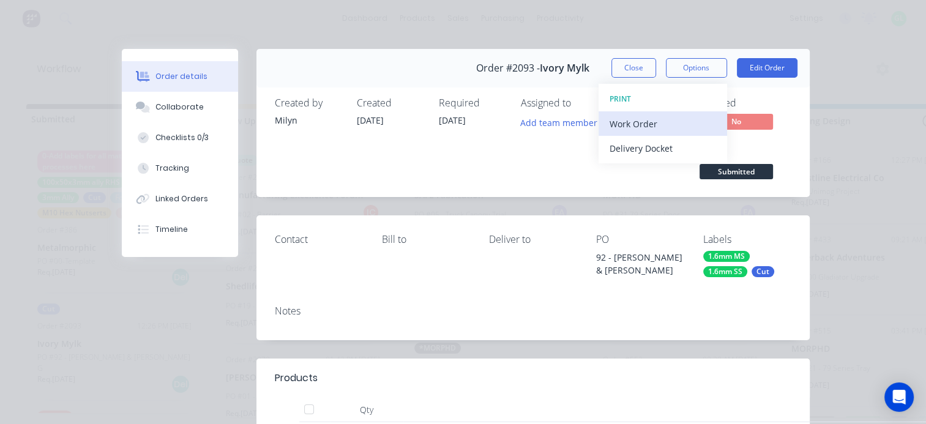
click at [634, 117] on div "Work Order" at bounding box center [663, 124] width 106 height 18
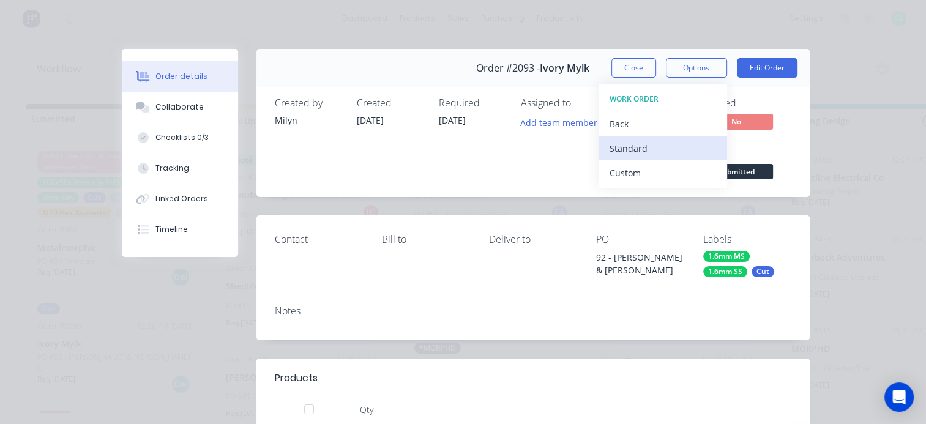
click at [632, 147] on div "Standard" at bounding box center [663, 149] width 106 height 18
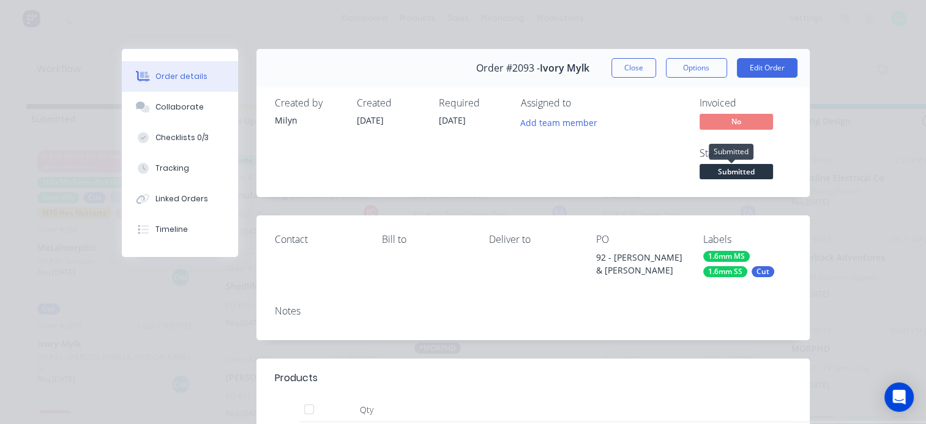
click at [736, 174] on span "Submitted" at bounding box center [736, 171] width 73 height 15
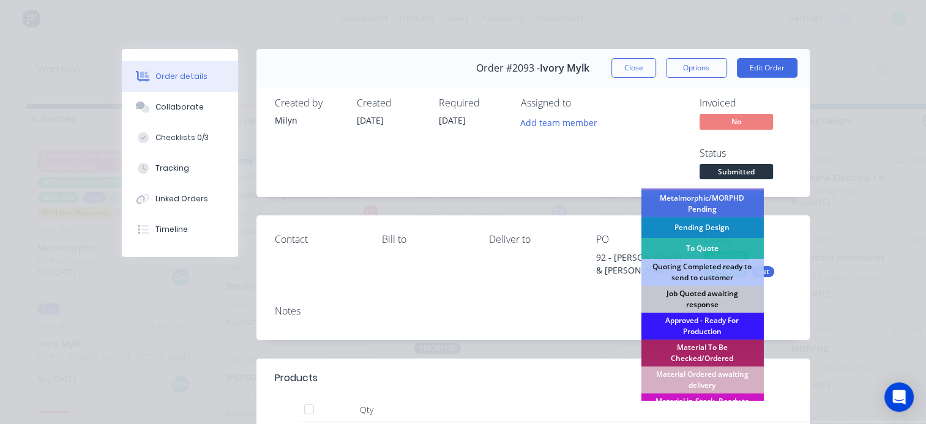
scroll to position [61, 0]
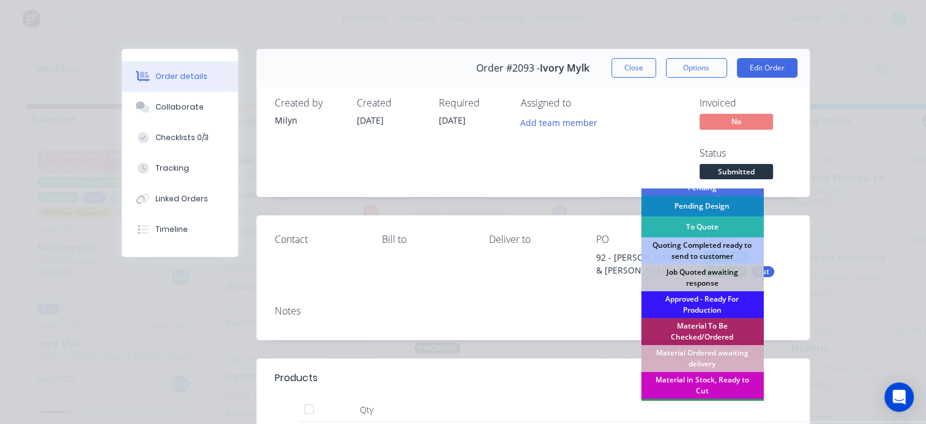
click at [694, 379] on div "Material in Stock, Ready to Cut" at bounding box center [702, 385] width 122 height 27
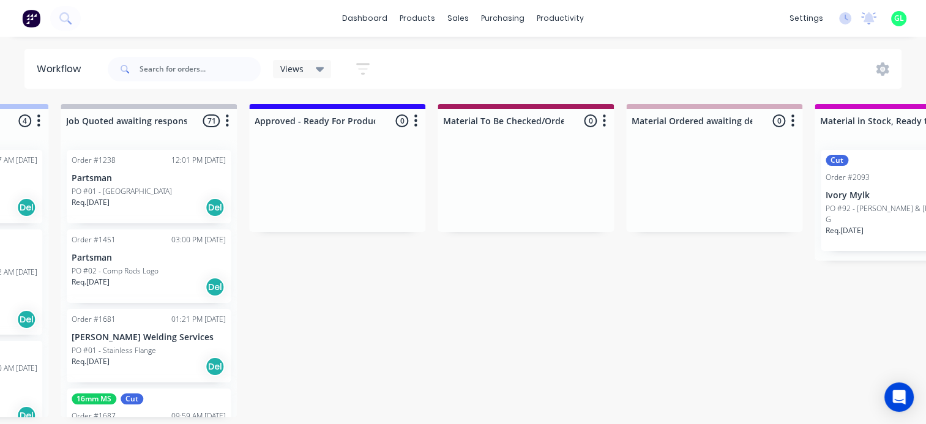
scroll to position [0, 1530]
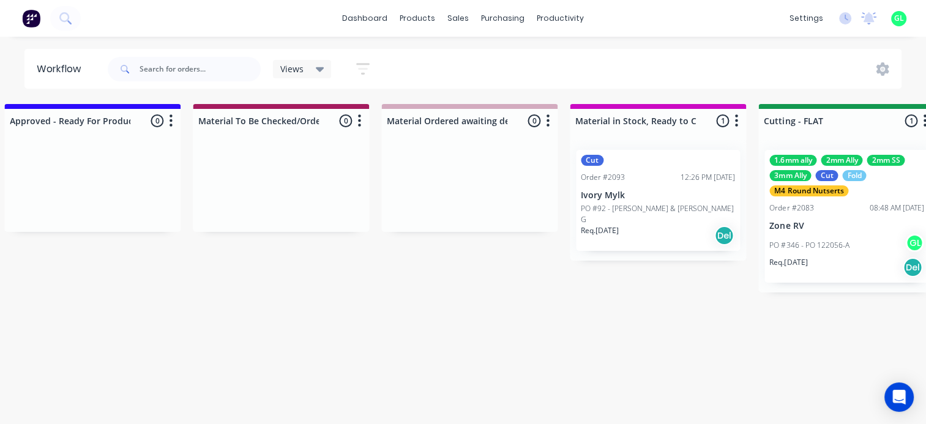
click at [641, 225] on div "Req. 19/08/25 Del" at bounding box center [658, 235] width 154 height 21
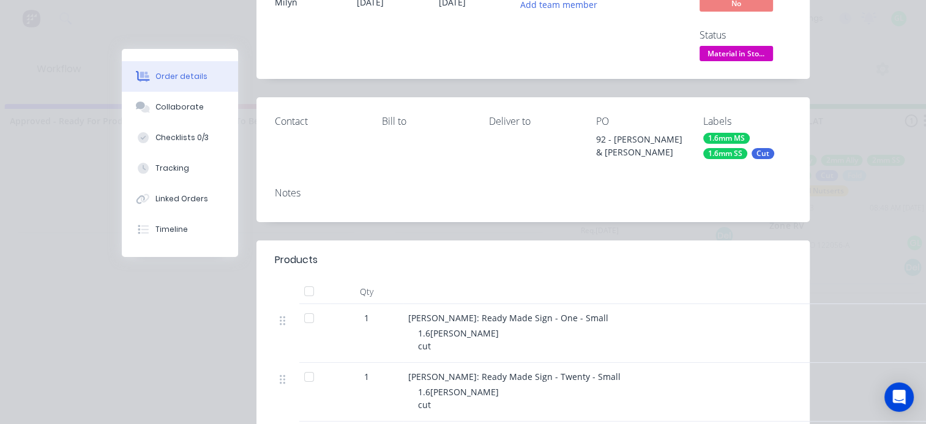
scroll to position [122, 0]
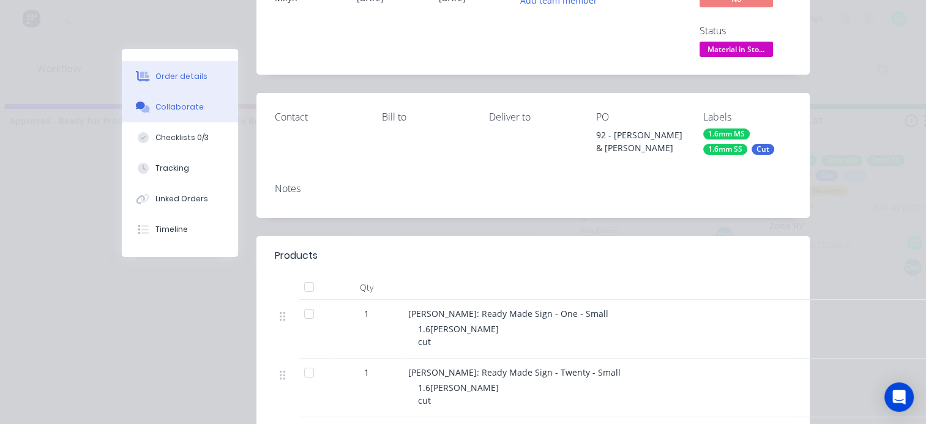
click at [180, 108] on div "Collaborate" at bounding box center [179, 107] width 48 height 11
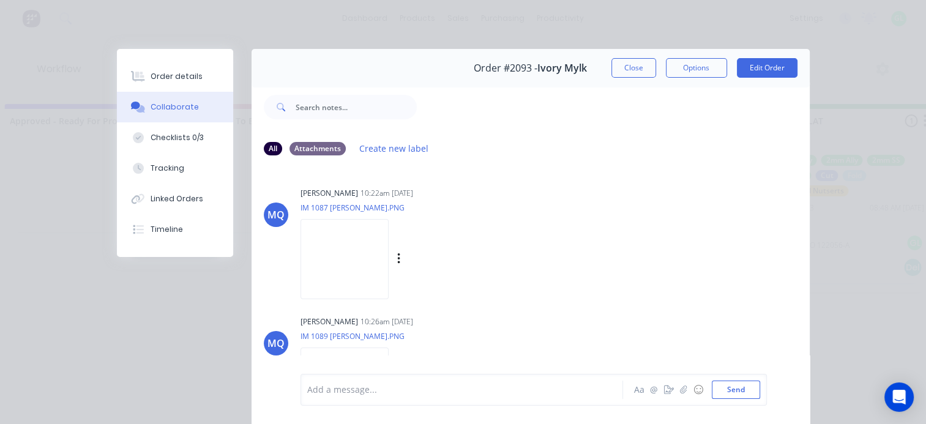
scroll to position [113, 0]
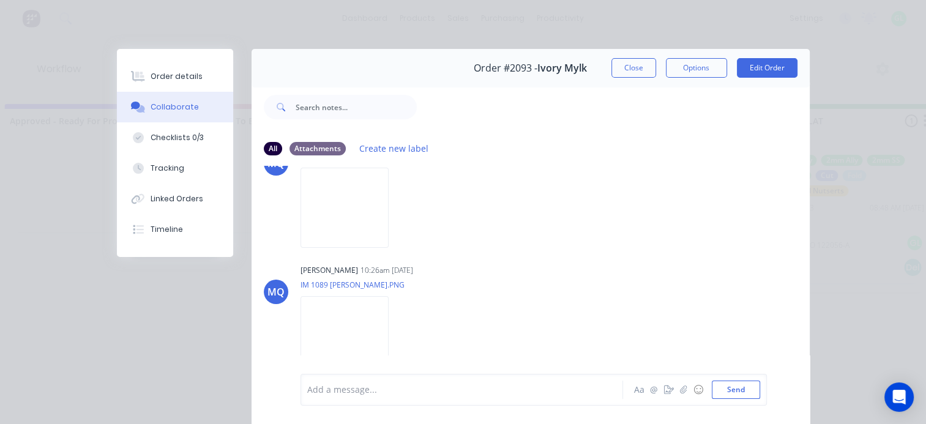
click at [359, 397] on div "Add a message..." at bounding box center [464, 390] width 315 height 18
click at [379, 389] on span "can be 2mm if no 0.6mm in stock" at bounding box center [376, 390] width 136 height 12
click at [517, 267] on div "Milyn Quinones 10:26am 12/08/25" at bounding box center [454, 269] width 307 height 11
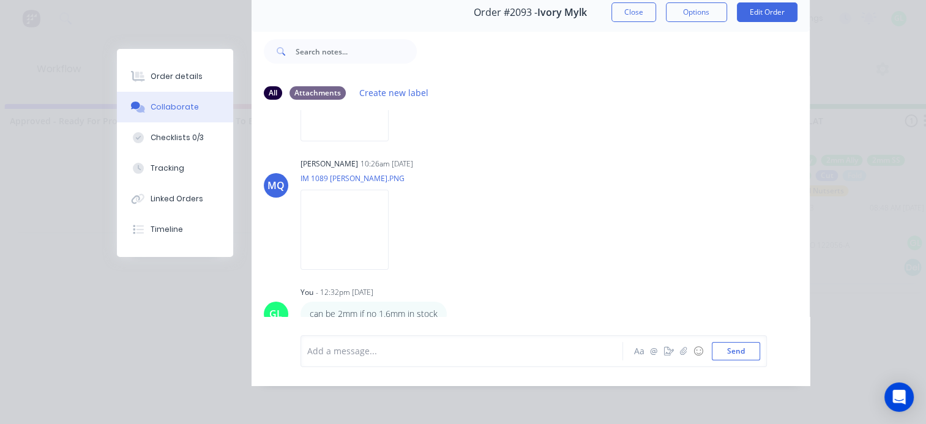
scroll to position [0, 0]
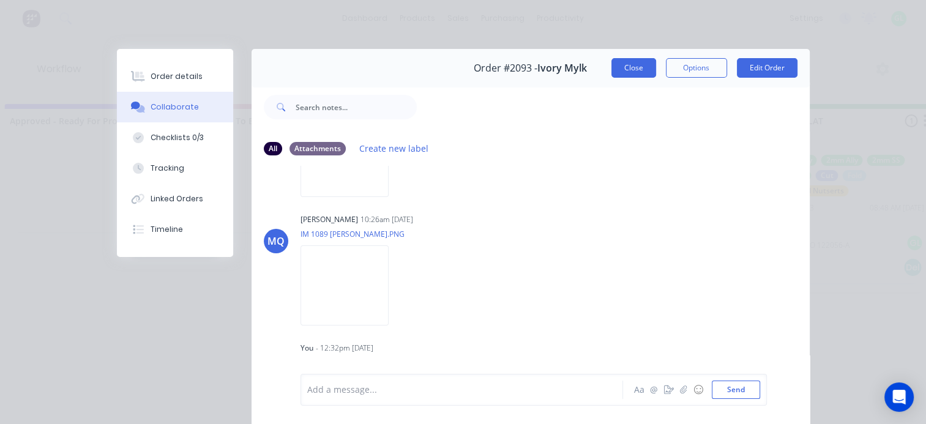
click at [616, 71] on button "Close" at bounding box center [633, 68] width 45 height 20
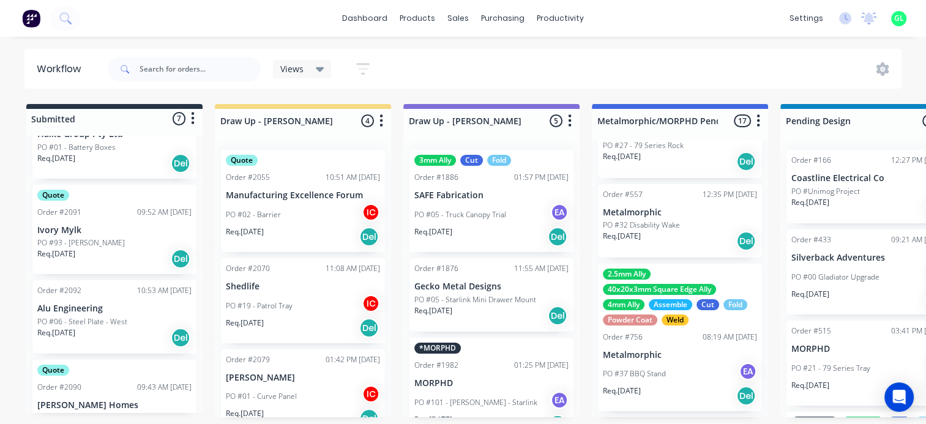
scroll to position [422, 0]
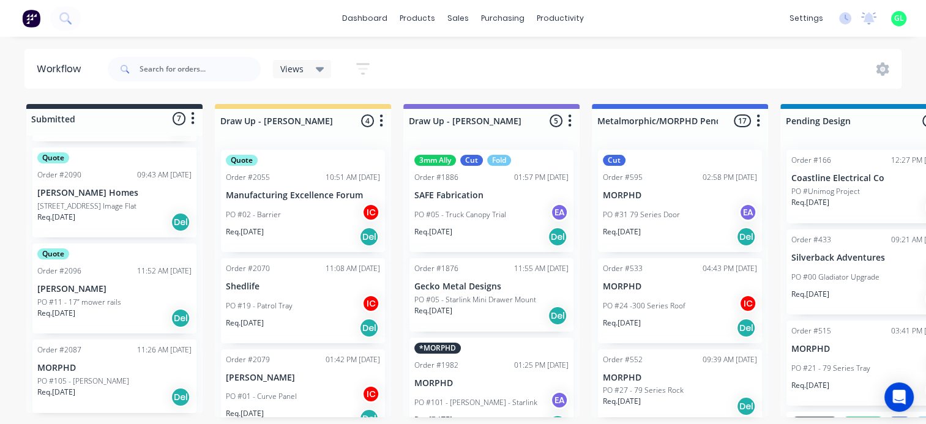
scroll to position [2, 0]
click at [158, 67] on input "text" at bounding box center [200, 69] width 121 height 24
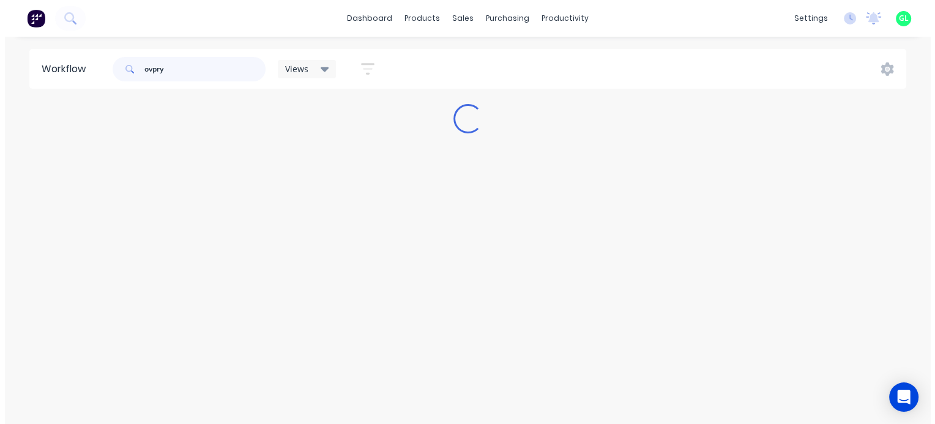
scroll to position [0, 0]
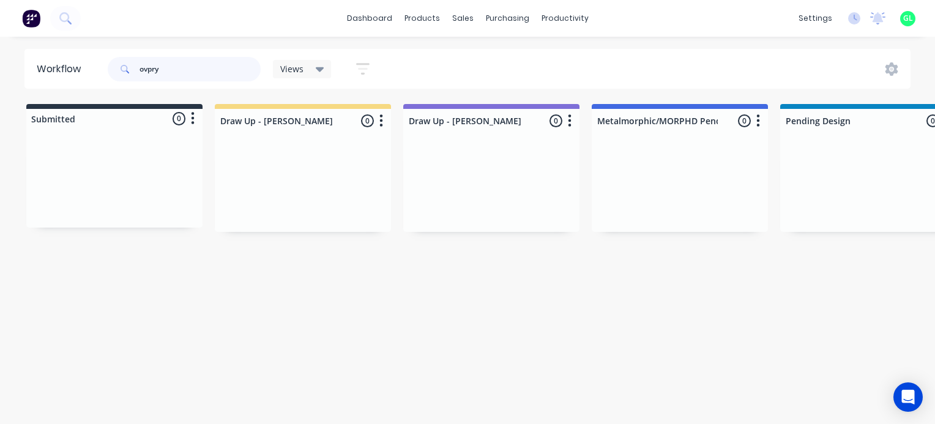
drag, startPoint x: 170, startPoint y: 71, endPoint x: 119, endPoint y: 62, distance: 50.9
click at [119, 62] on div "ovpry" at bounding box center [184, 69] width 153 height 24
type input "ivory"
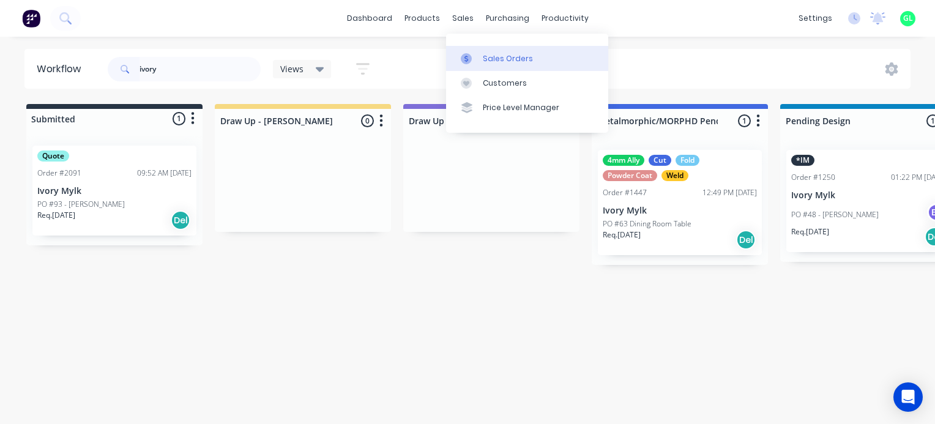
click at [485, 51] on link "Sales Orders" at bounding box center [527, 58] width 162 height 24
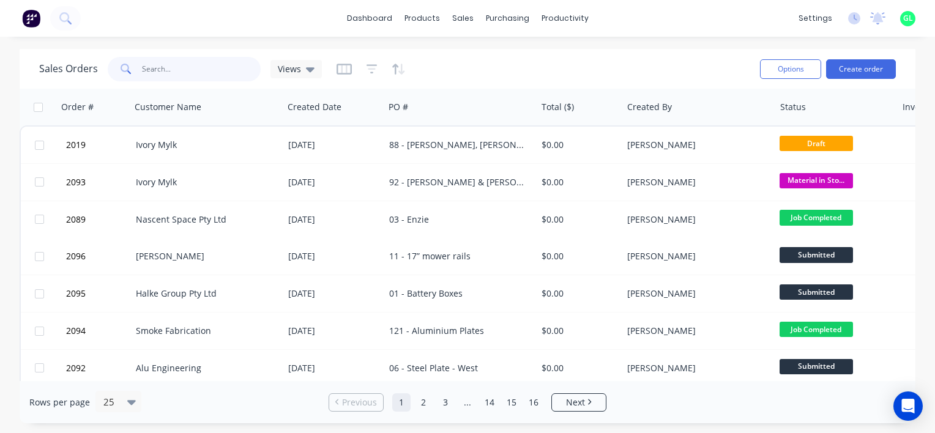
click at [182, 72] on input "text" at bounding box center [201, 69] width 119 height 24
type input "ivory"
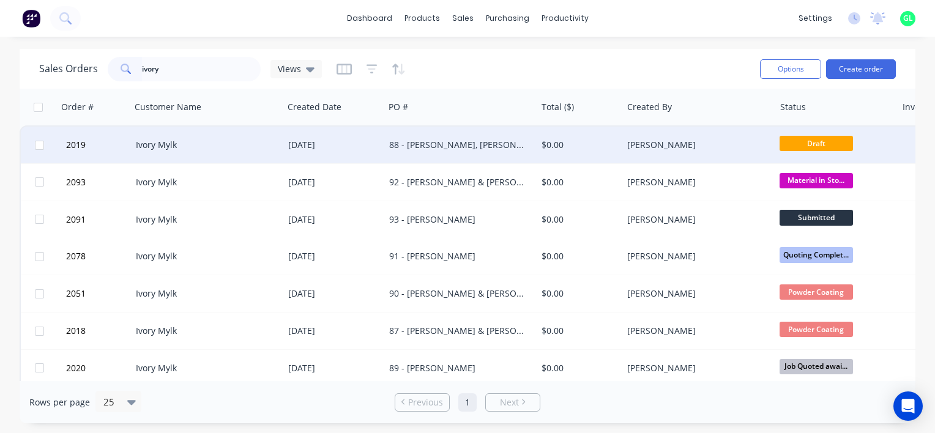
click at [447, 149] on div "88 - [PERSON_NAME], [PERSON_NAME], [PERSON_NAME] and [PERSON_NAME]" at bounding box center [456, 145] width 135 height 12
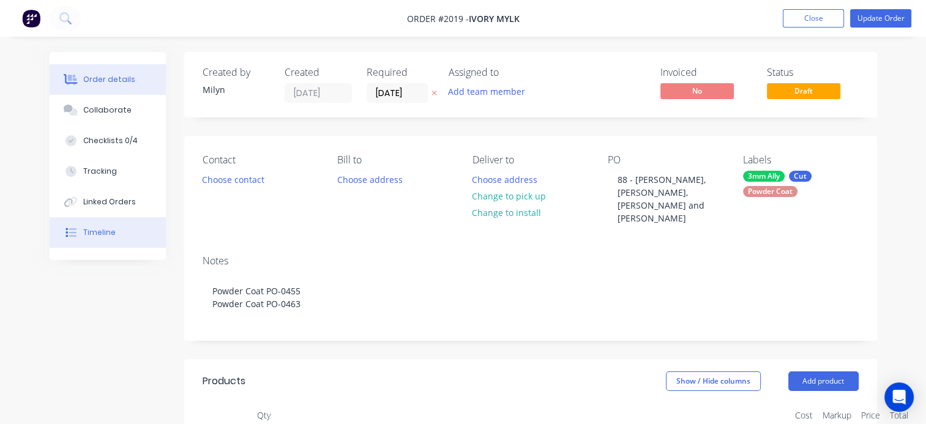
click at [96, 240] on button "Timeline" at bounding box center [108, 232] width 116 height 31
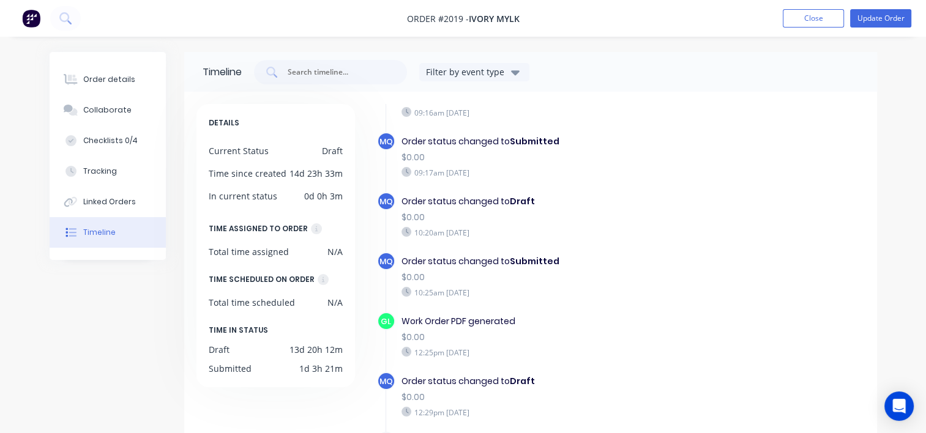
scroll to position [100, 0]
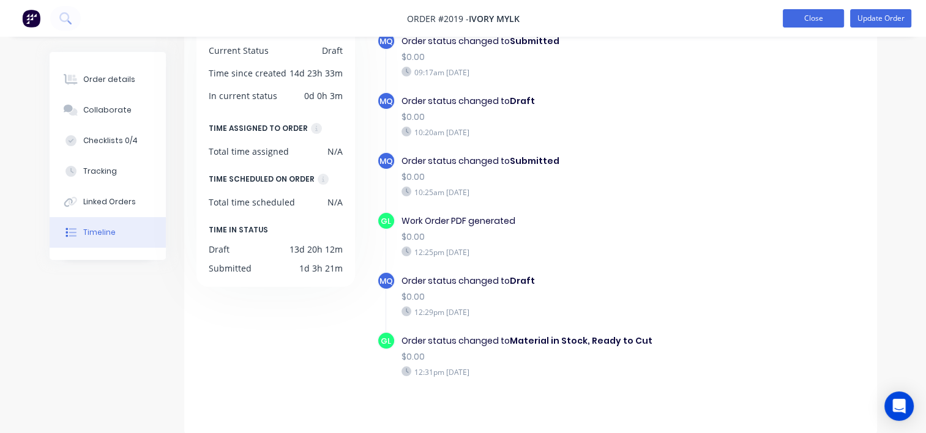
click at [815, 22] on button "Close" at bounding box center [813, 18] width 61 height 18
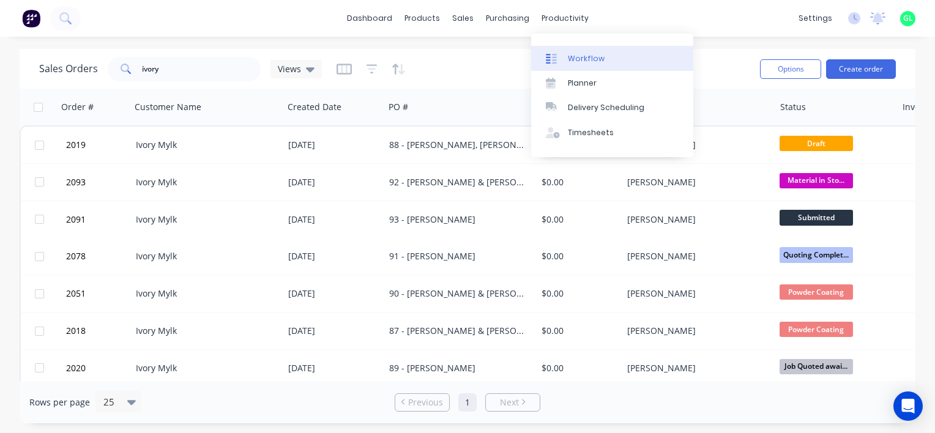
click at [580, 54] on div "Workflow" at bounding box center [586, 58] width 37 height 11
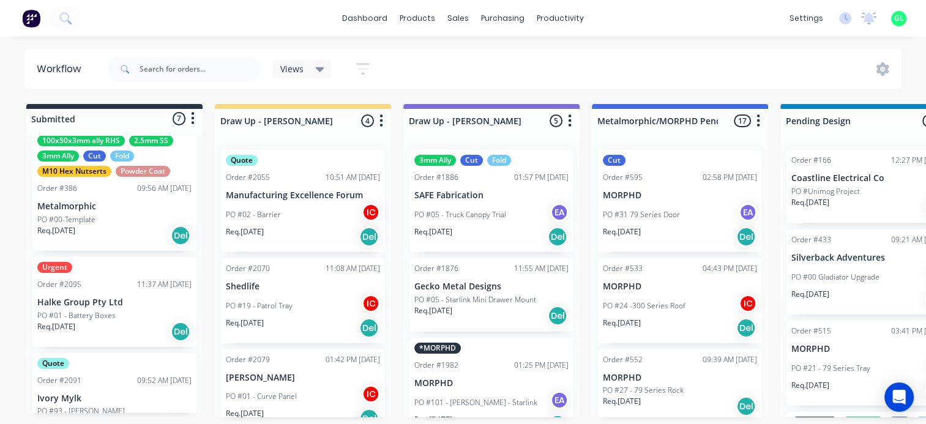
scroll to position [122, 0]
